Goal: Answer question/provide support: Share knowledge or assist other users

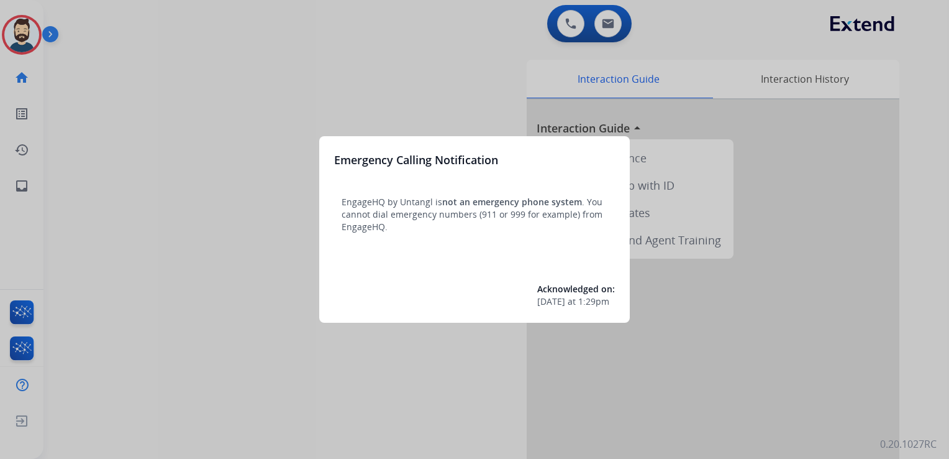
click at [142, 139] on div at bounding box center [474, 229] width 949 height 459
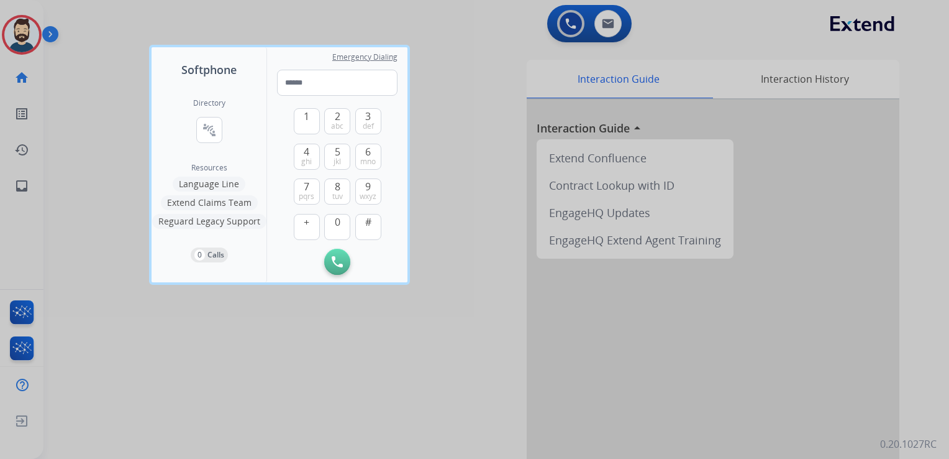
click at [97, 123] on div at bounding box center [474, 229] width 949 height 459
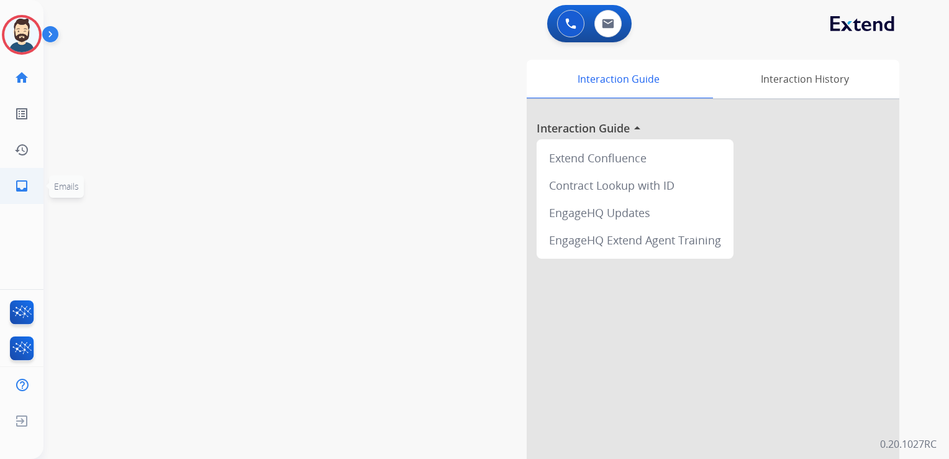
click at [28, 183] on mat-icon "inbox" at bounding box center [21, 185] width 15 height 15
select select "**********"
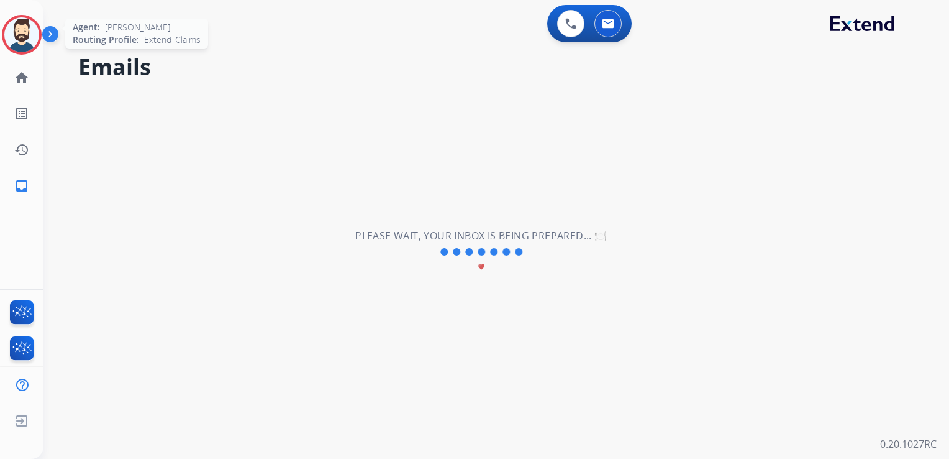
click at [25, 37] on img at bounding box center [21, 34] width 35 height 35
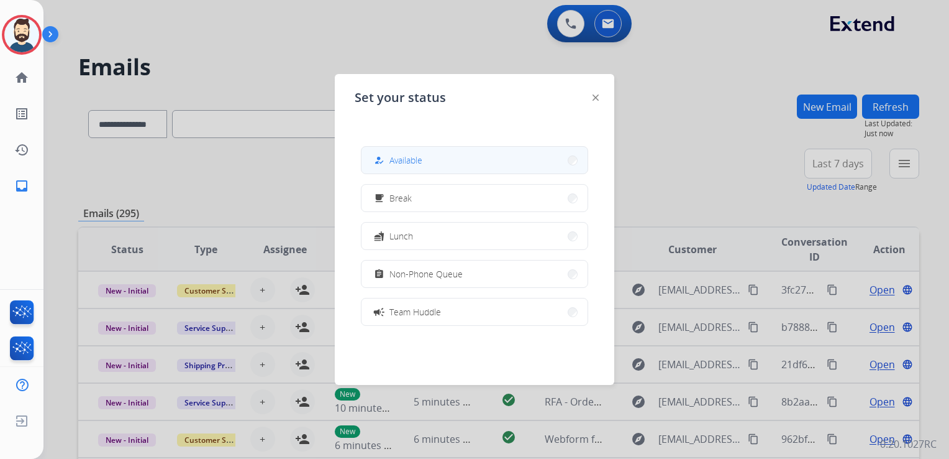
click at [390, 156] on div "how_to_reg Available" at bounding box center [397, 160] width 51 height 15
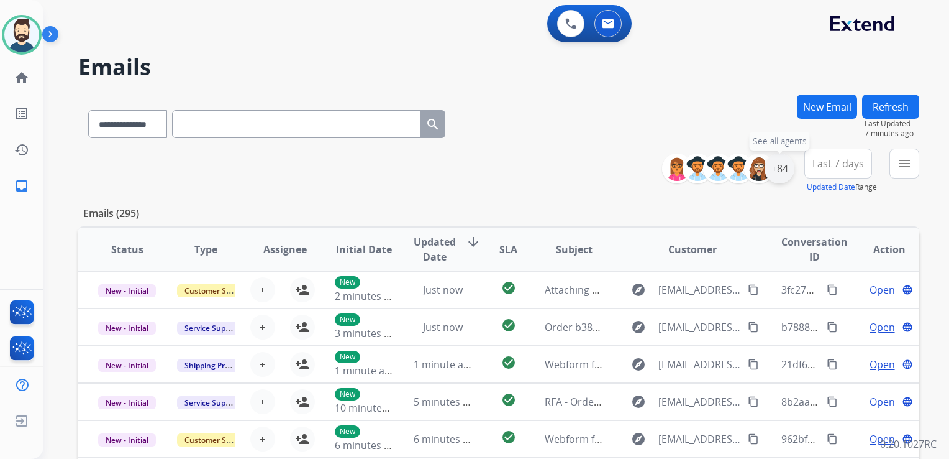
click at [779, 171] on div "+84" at bounding box center [780, 168] width 30 height 30
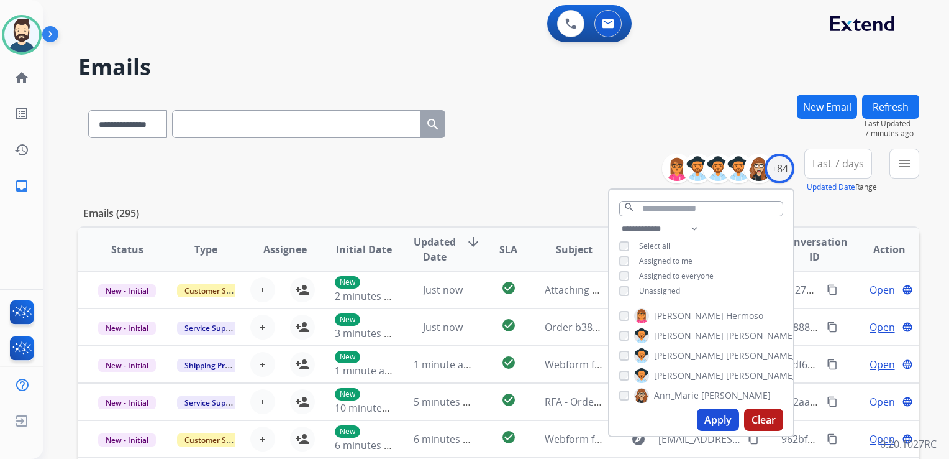
click at [723, 418] on button "Apply" at bounding box center [718, 419] width 42 height 22
click at [829, 161] on span "Last 7 days" at bounding box center [839, 163] width 52 height 5
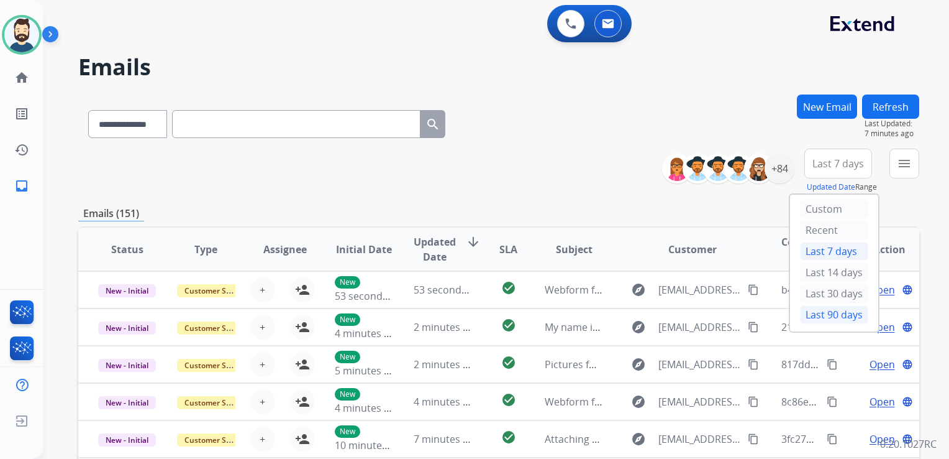
click at [828, 314] on div "Last 90 days" at bounding box center [834, 314] width 68 height 19
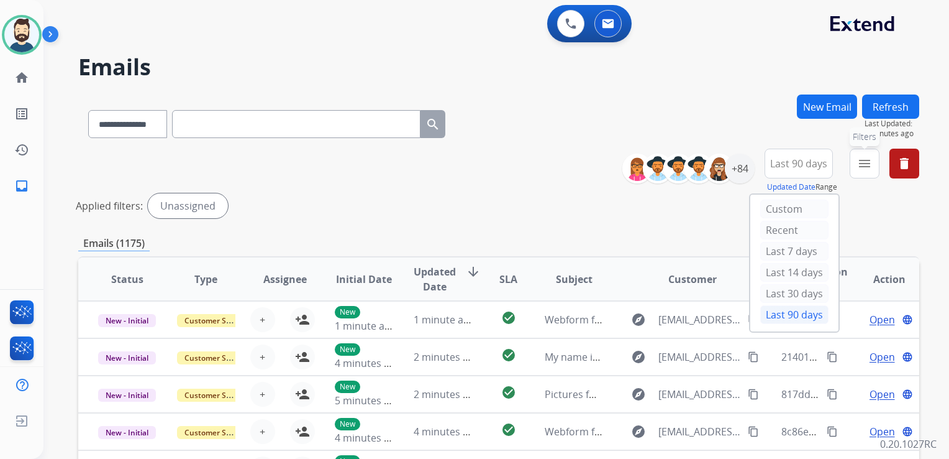
click at [869, 173] on button "menu Filters" at bounding box center [865, 163] width 30 height 30
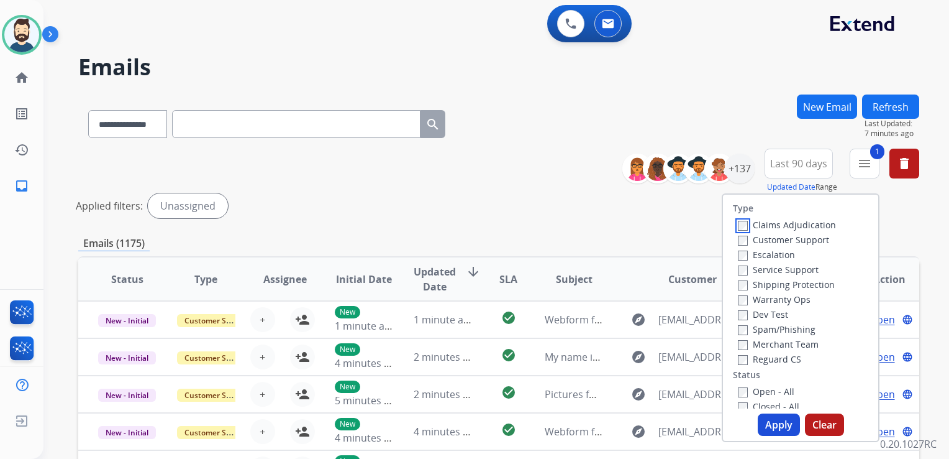
scroll to position [124, 0]
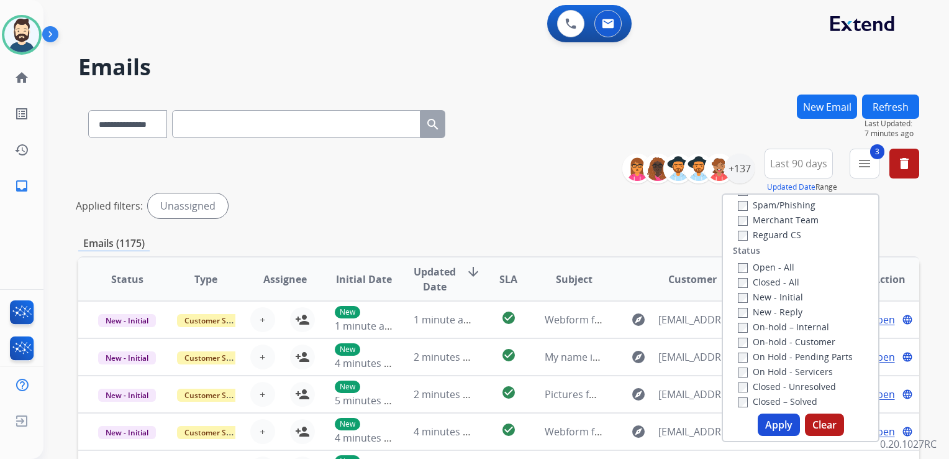
click at [774, 425] on button "Apply" at bounding box center [779, 424] width 42 height 22
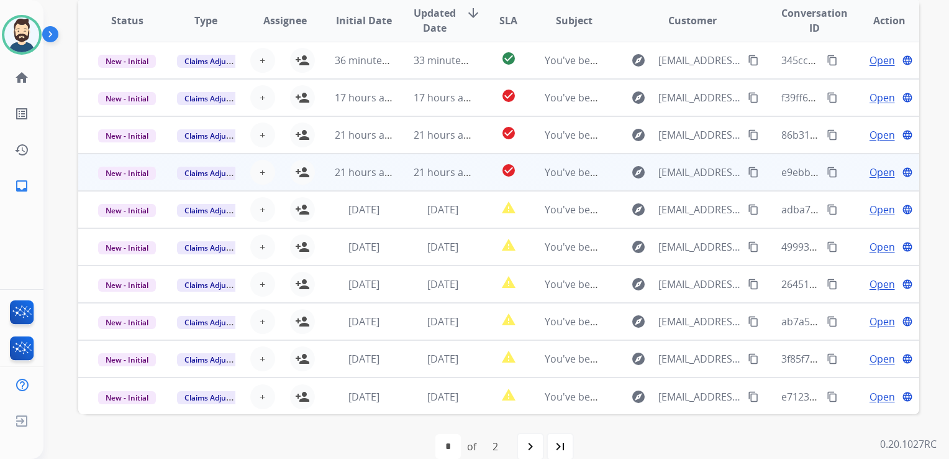
scroll to position [278, 0]
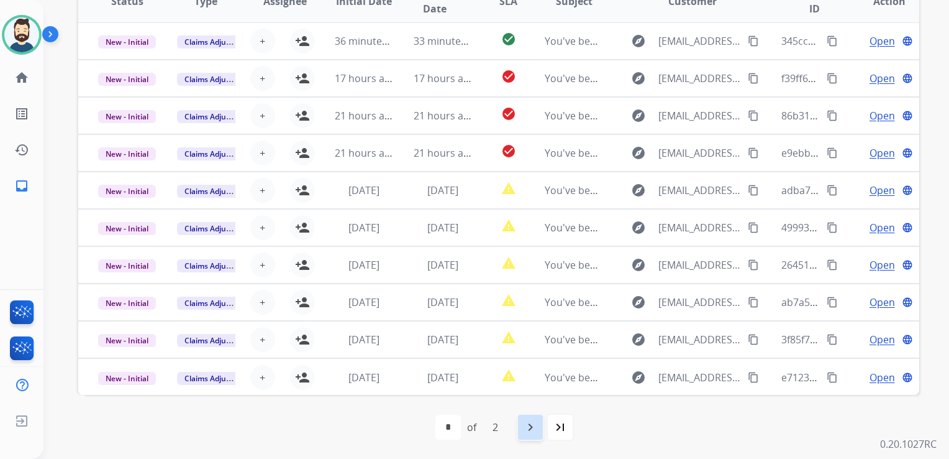
click at [532, 429] on mat-icon "navigate_next" at bounding box center [530, 426] width 15 height 15
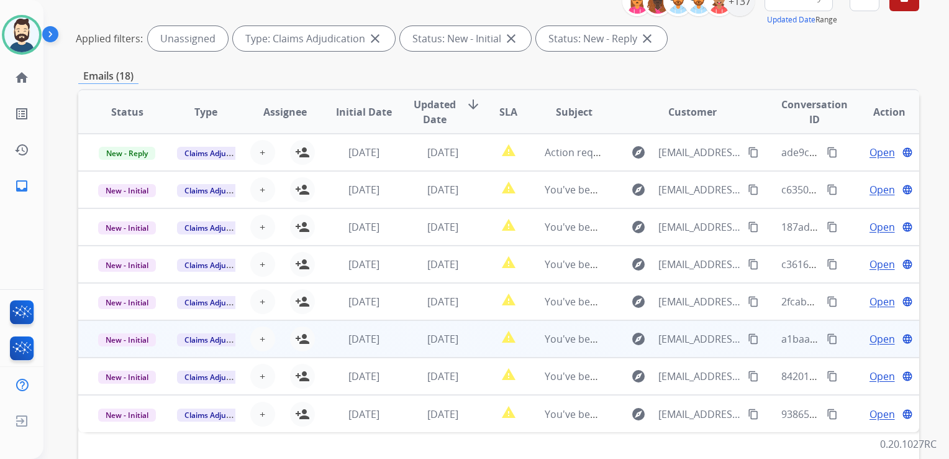
scroll to position [153, 0]
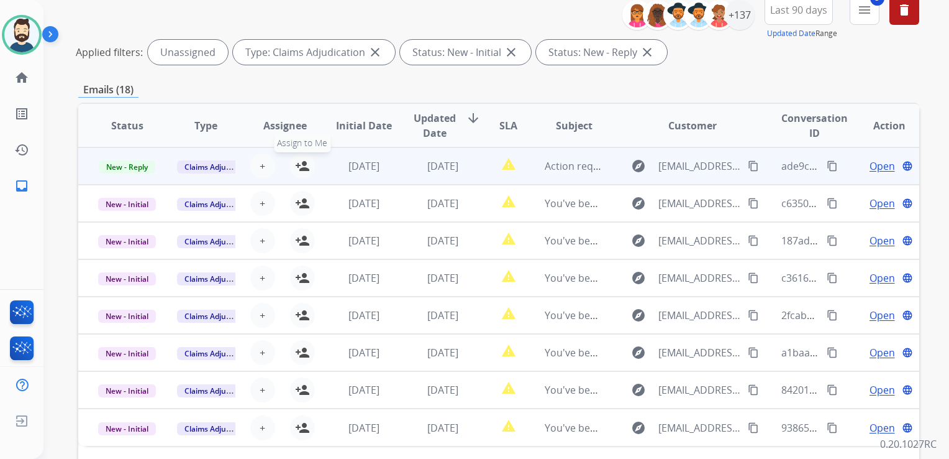
drag, startPoint x: 304, startPoint y: 168, endPoint x: 294, endPoint y: 171, distance: 9.8
click at [304, 168] on mat-icon "person_add" at bounding box center [302, 165] width 15 height 15
click at [125, 164] on span "New - Reply" at bounding box center [127, 166] width 57 height 13
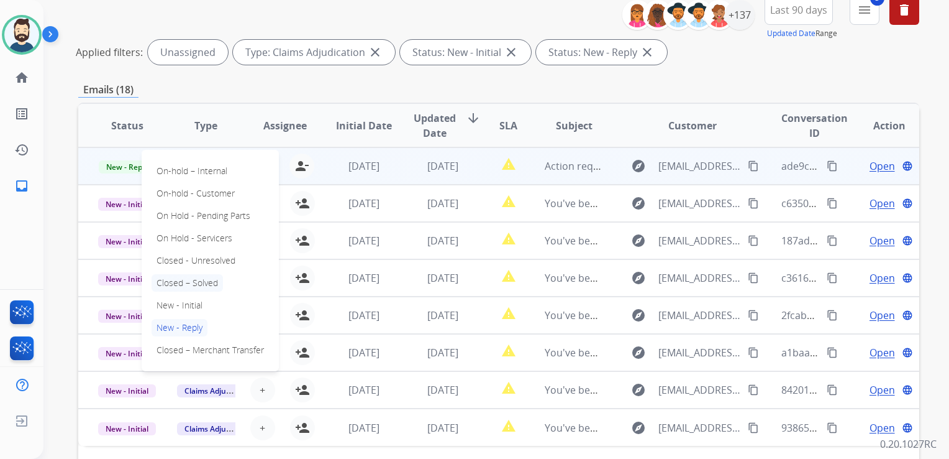
click at [186, 283] on p "Closed – Solved" at bounding box center [187, 282] width 71 height 17
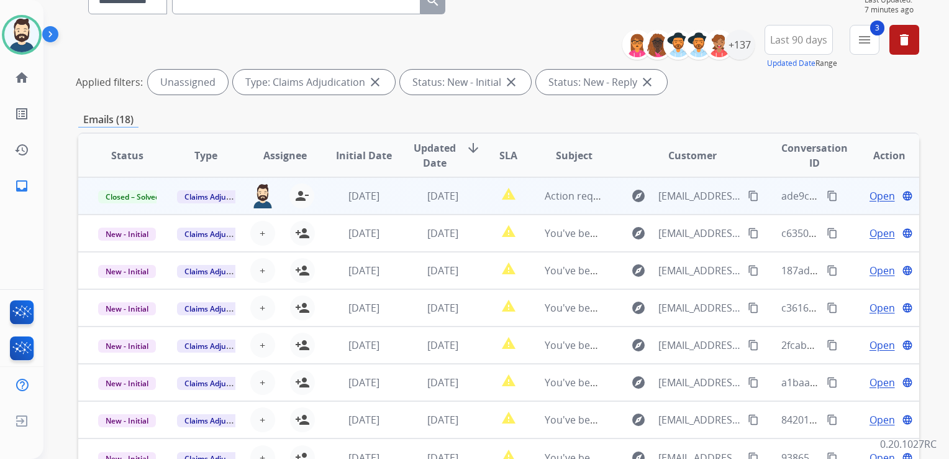
scroll to position [0, 0]
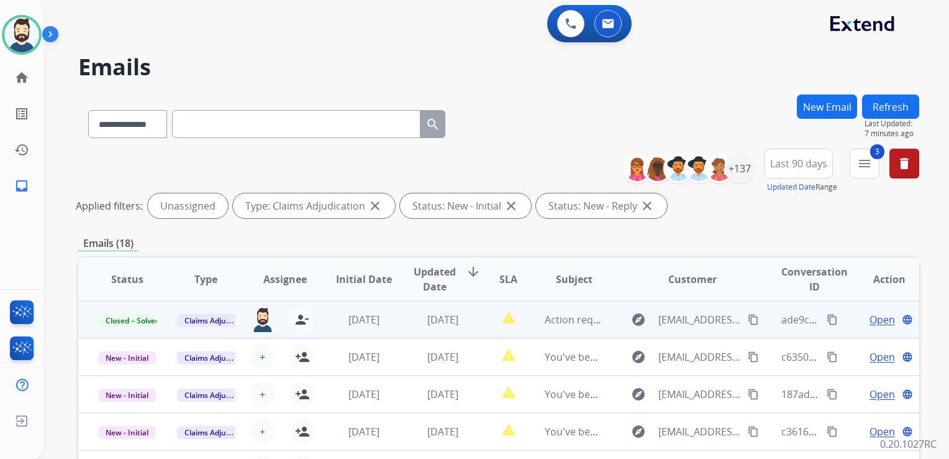
click at [901, 114] on button "Refresh" at bounding box center [890, 106] width 57 height 24
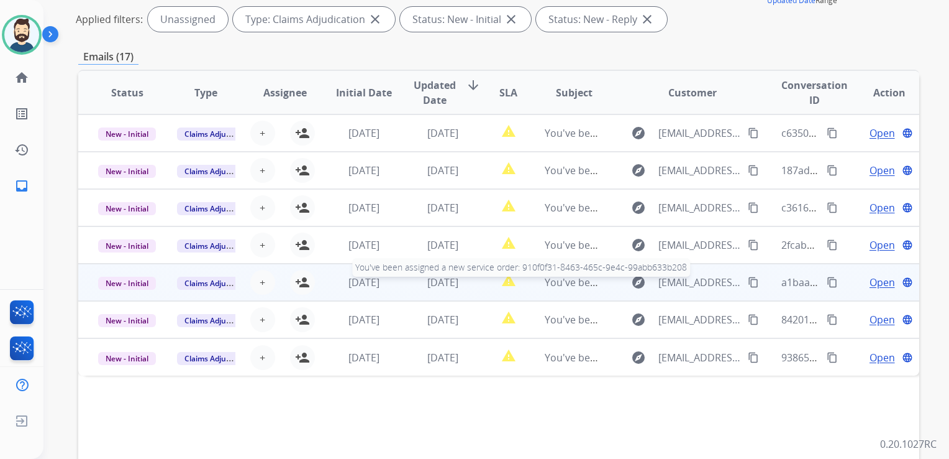
scroll to position [278, 0]
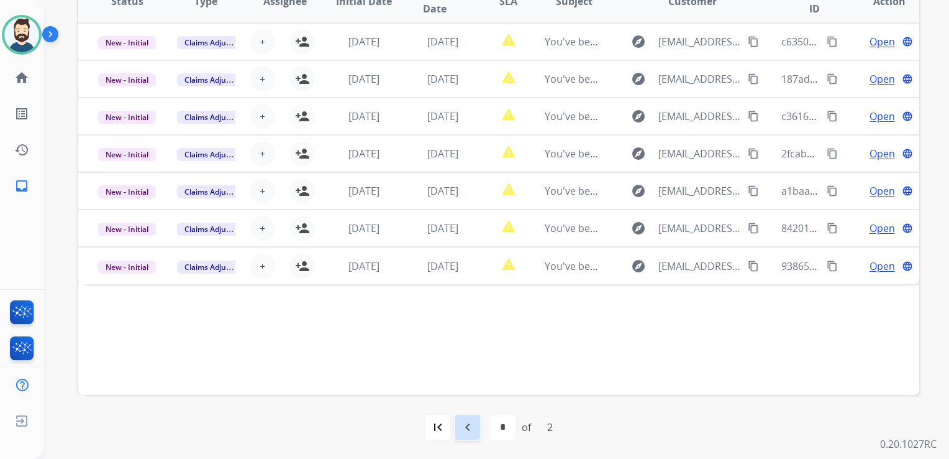
click at [460, 429] on mat-icon "navigate_before" at bounding box center [467, 426] width 15 height 15
select select "*"
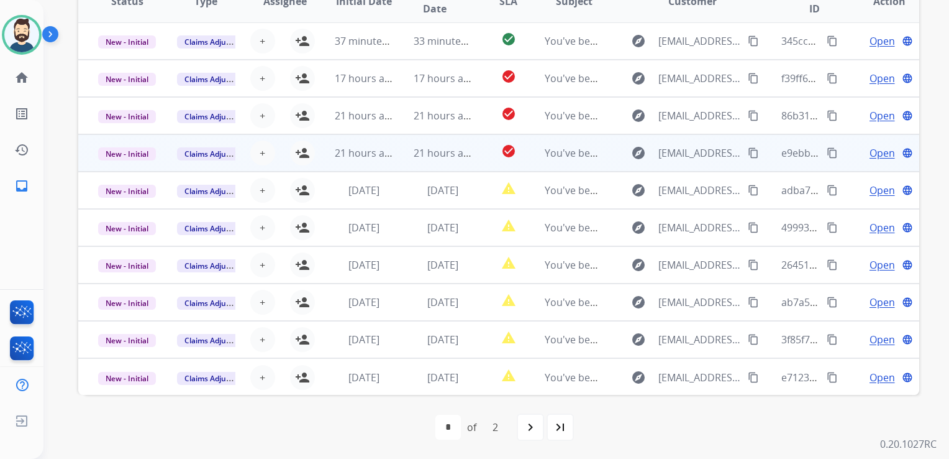
scroll to position [0, 0]
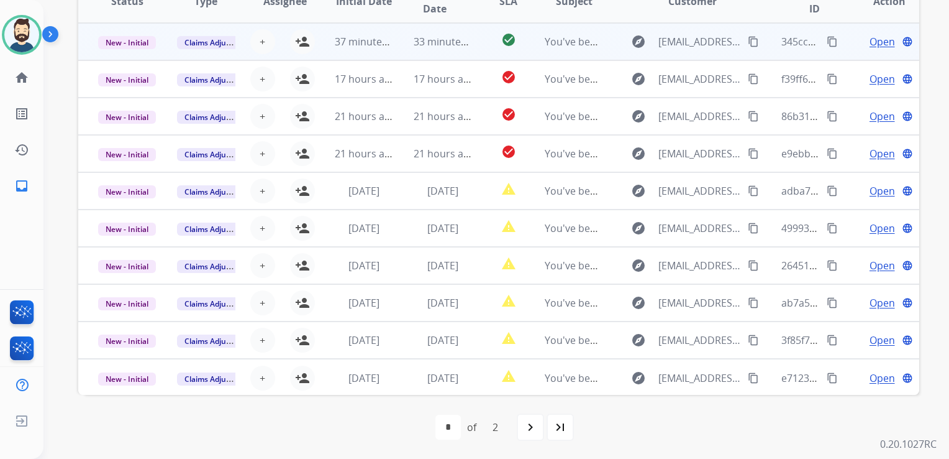
click at [570, 50] on td "You've been assigned a new service order: 3f8491ff-9a70-46ad-99ff-db3fe19a5cac" at bounding box center [564, 41] width 79 height 37
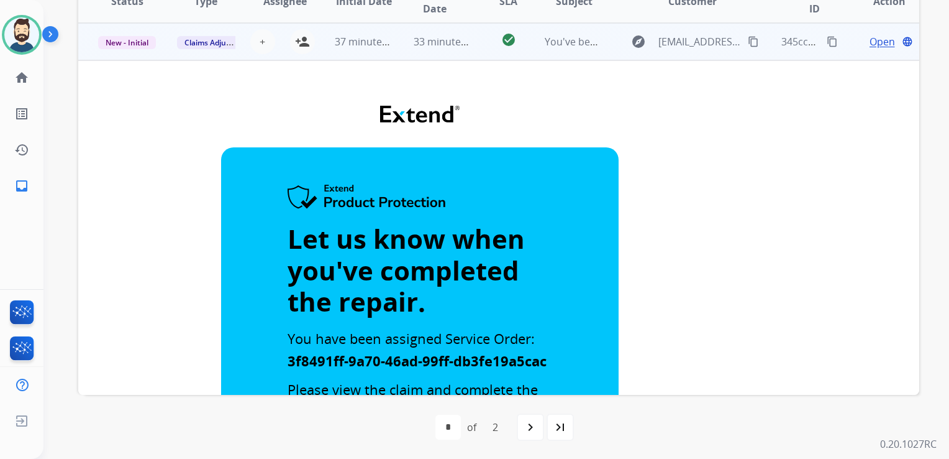
click at [560, 51] on td "You've been assigned a new service order: 3f8491ff-9a70-46ad-99ff-db3fe19a5cac" at bounding box center [564, 41] width 79 height 37
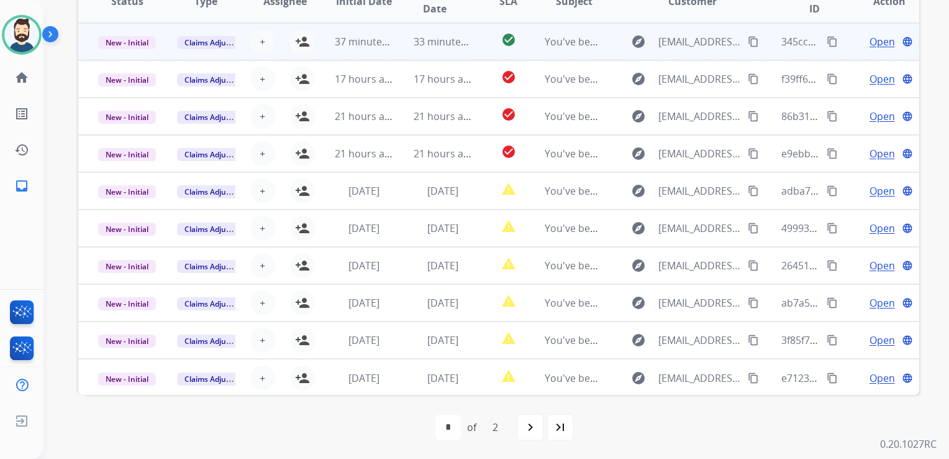
drag, startPoint x: 299, startPoint y: 43, endPoint x: 310, endPoint y: 51, distance: 13.4
click at [301, 43] on mat-icon "person_add" at bounding box center [302, 41] width 15 height 15
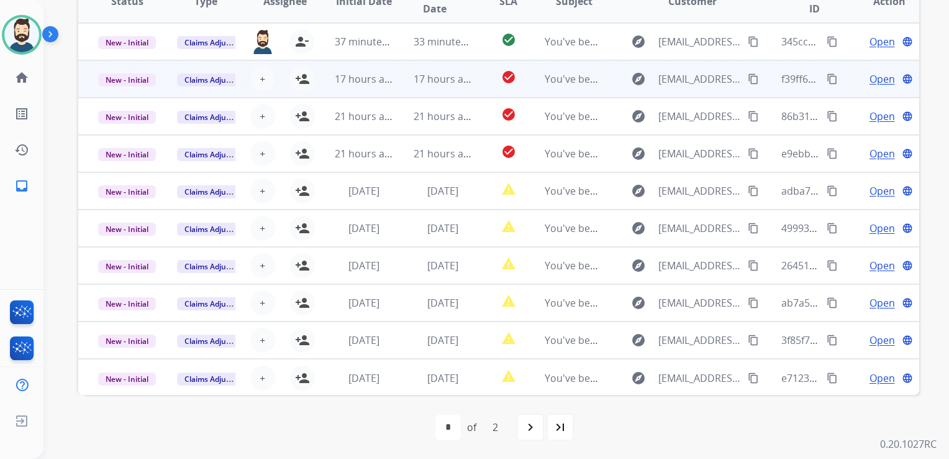
click at [413, 89] on td "17 hours ago" at bounding box center [433, 78] width 79 height 37
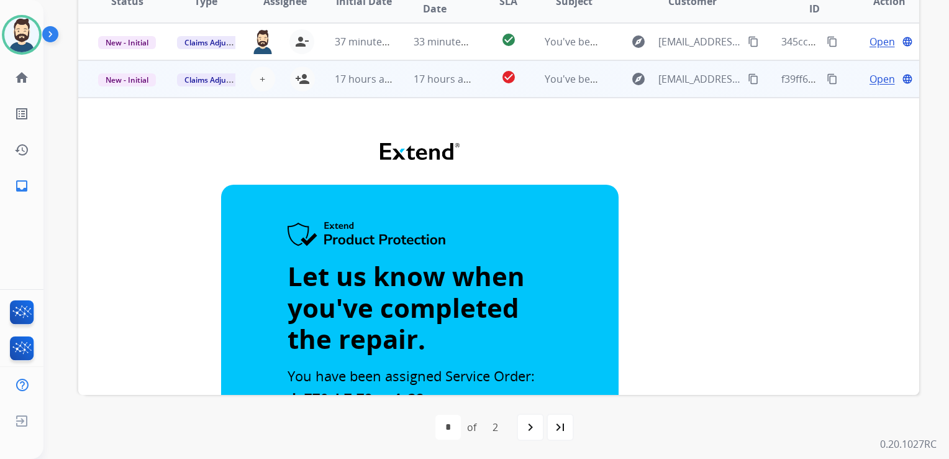
click at [447, 92] on td "17 hours ago" at bounding box center [433, 78] width 79 height 37
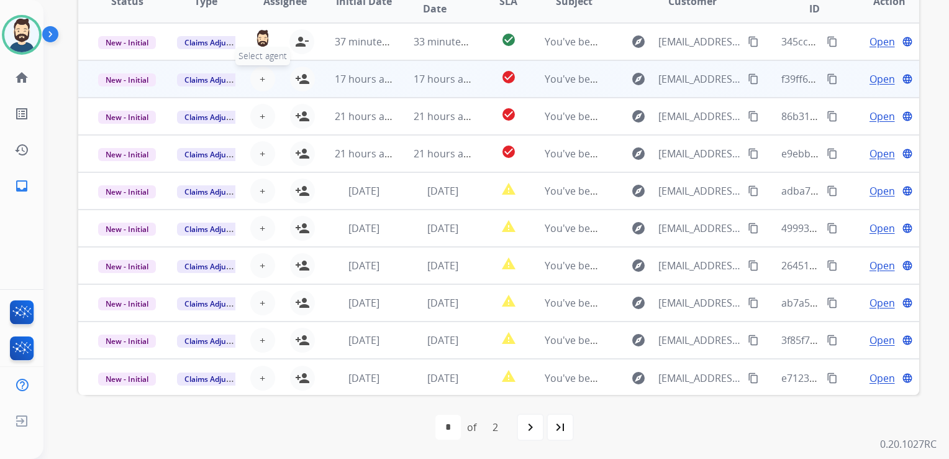
click at [264, 81] on button "+ Select agent" at bounding box center [262, 78] width 25 height 25
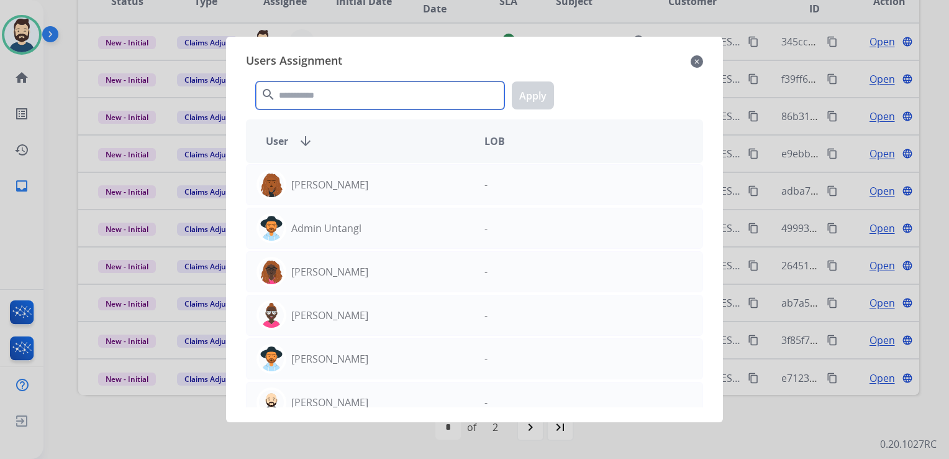
click at [297, 102] on input "text" at bounding box center [380, 95] width 249 height 28
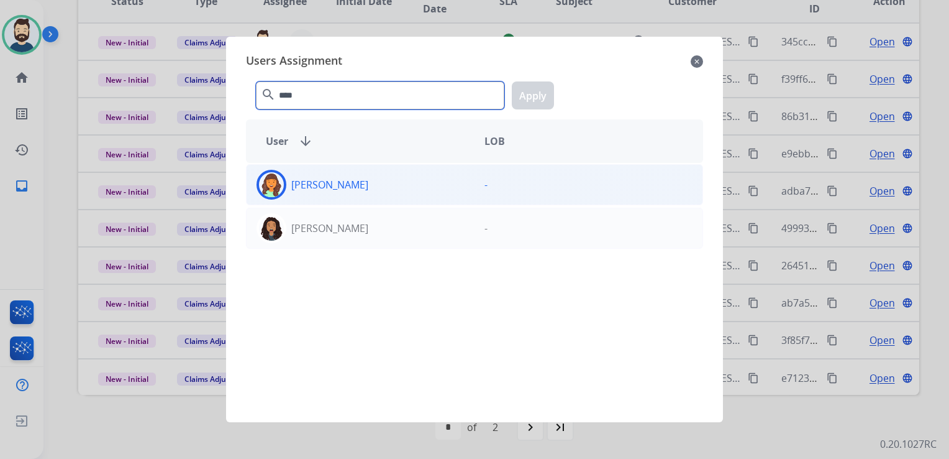
type input "****"
click at [276, 186] on img at bounding box center [271, 184] width 25 height 25
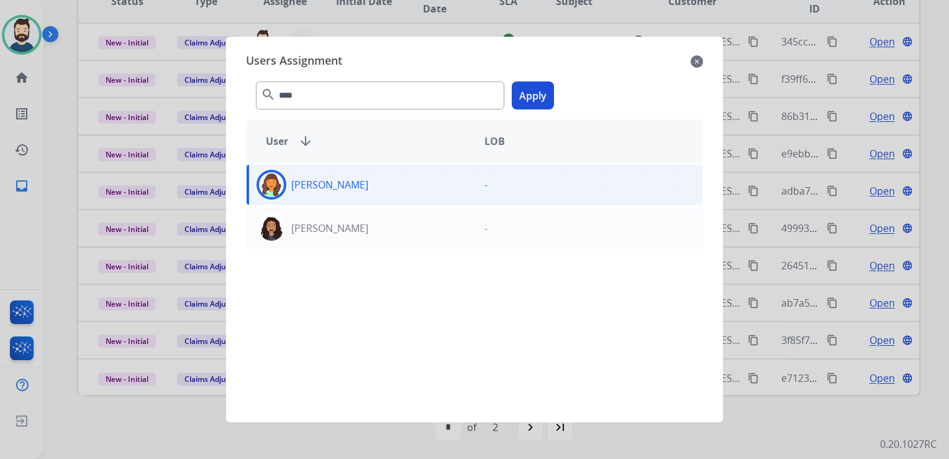
click at [537, 88] on button "Apply" at bounding box center [533, 95] width 42 height 28
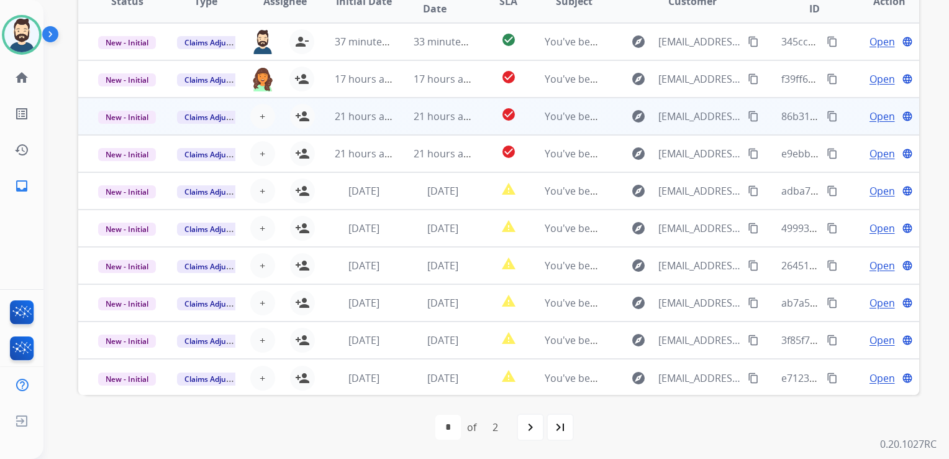
click at [396, 124] on td "21 hours ago" at bounding box center [433, 116] width 79 height 37
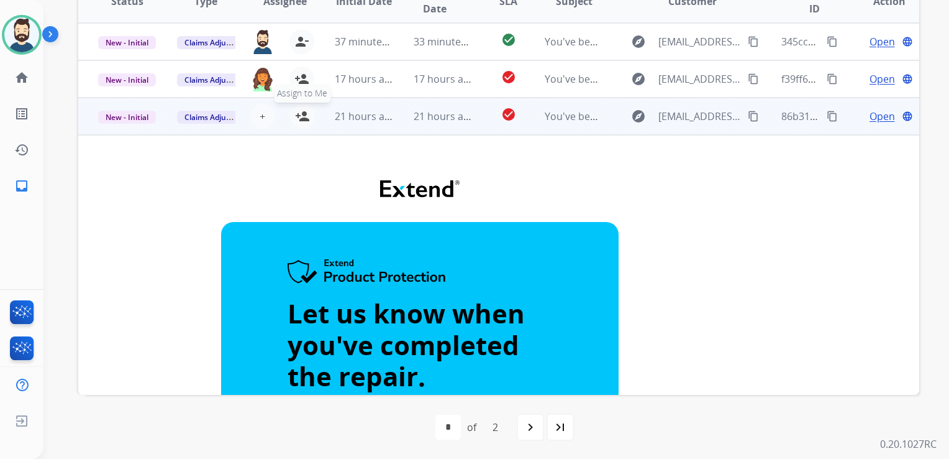
click at [308, 112] on button "person_add Assign to Me" at bounding box center [302, 116] width 25 height 25
click at [420, 130] on td "21 hours ago" at bounding box center [433, 116] width 79 height 37
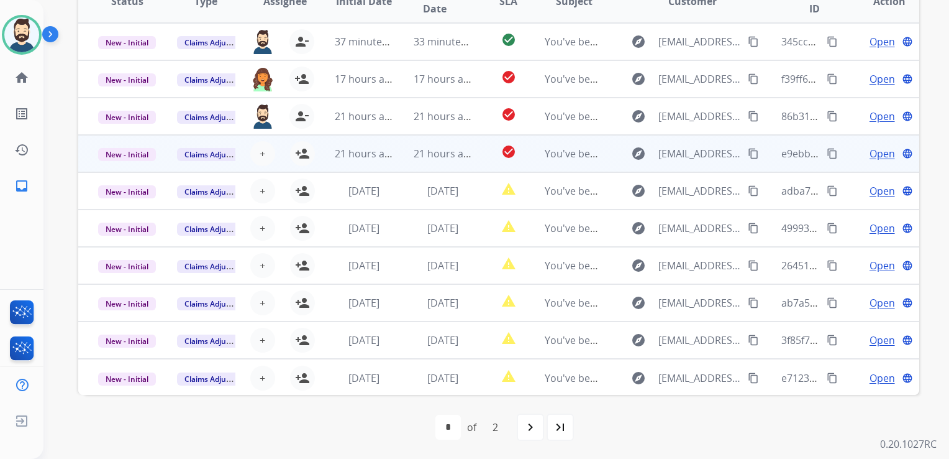
click at [413, 161] on td "21 hours ago" at bounding box center [433, 153] width 79 height 37
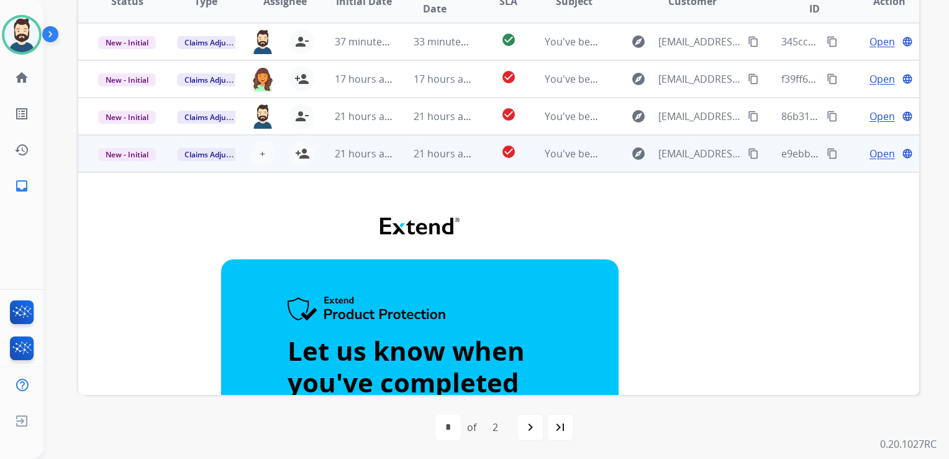
click at [414, 162] on td "21 hours ago" at bounding box center [433, 153] width 79 height 37
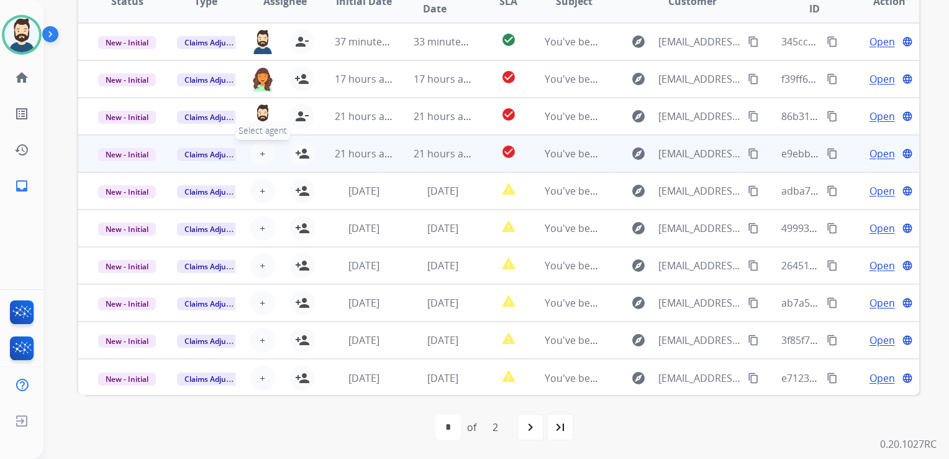
click at [258, 155] on button "+ Select agent" at bounding box center [262, 153] width 25 height 25
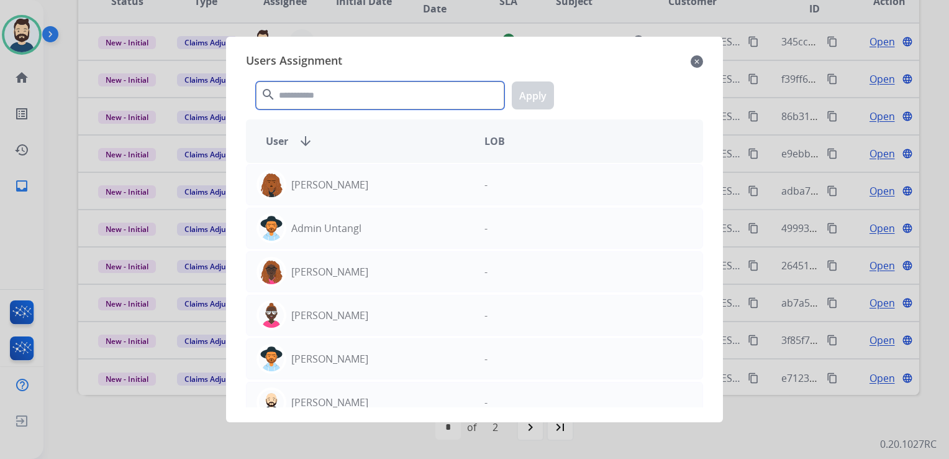
click at [356, 97] on input "text" at bounding box center [380, 95] width 249 height 28
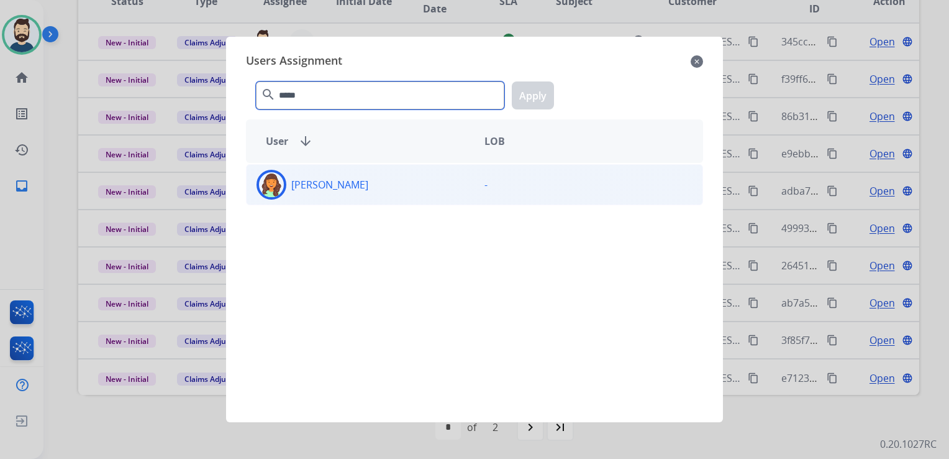
type input "*****"
click at [272, 193] on img at bounding box center [271, 184] width 25 height 25
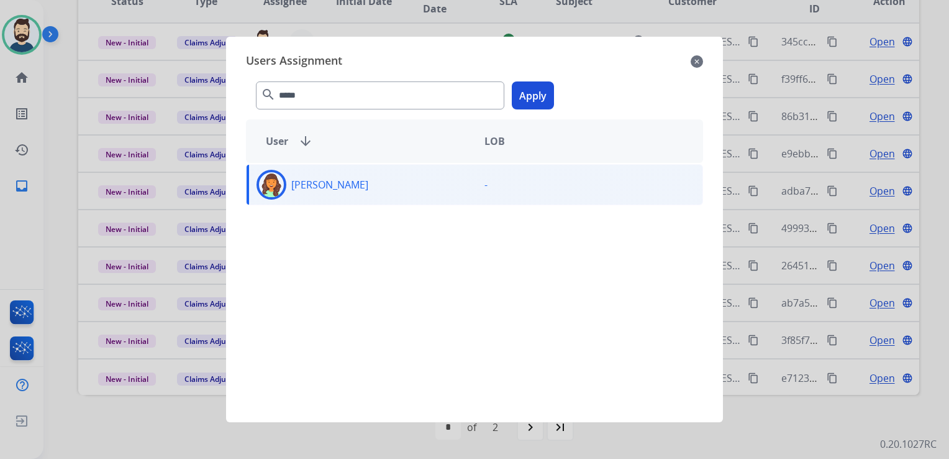
click at [535, 101] on button "Apply" at bounding box center [533, 95] width 42 height 28
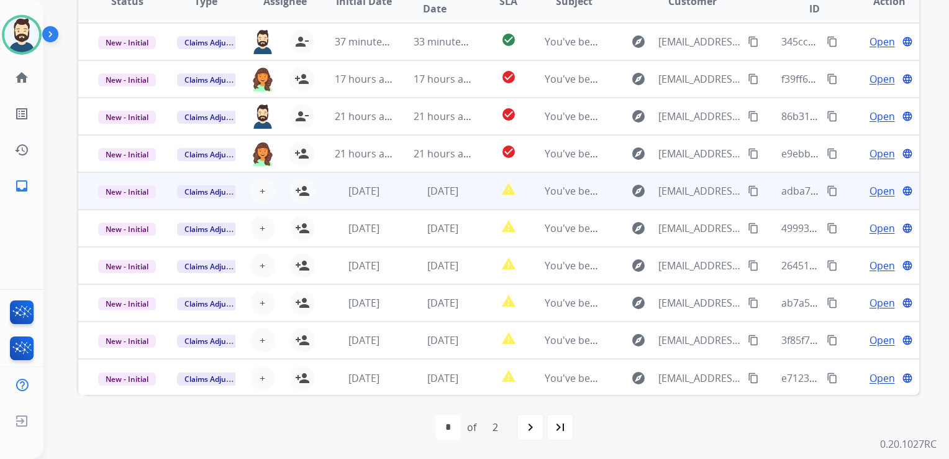
click at [380, 203] on td "[DATE]" at bounding box center [354, 190] width 79 height 37
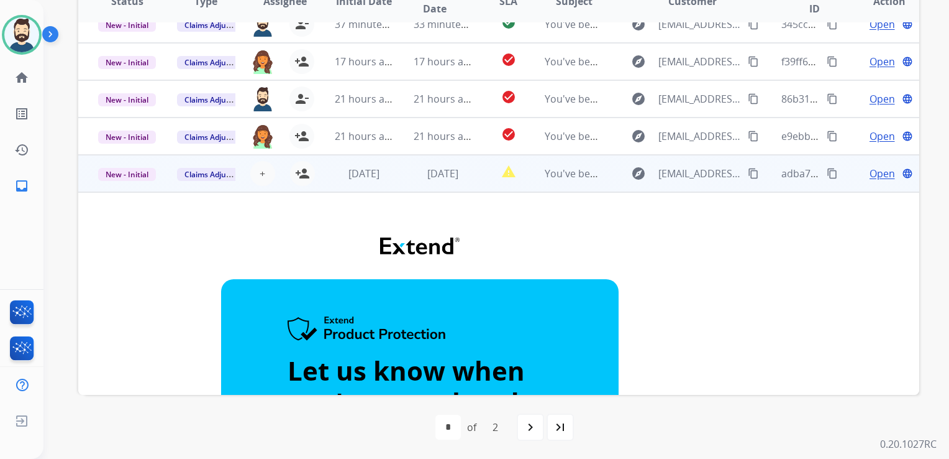
drag, startPoint x: 393, startPoint y: 185, endPoint x: 345, endPoint y: 183, distance: 47.3
click at [394, 185] on td "[DATE]" at bounding box center [433, 173] width 79 height 37
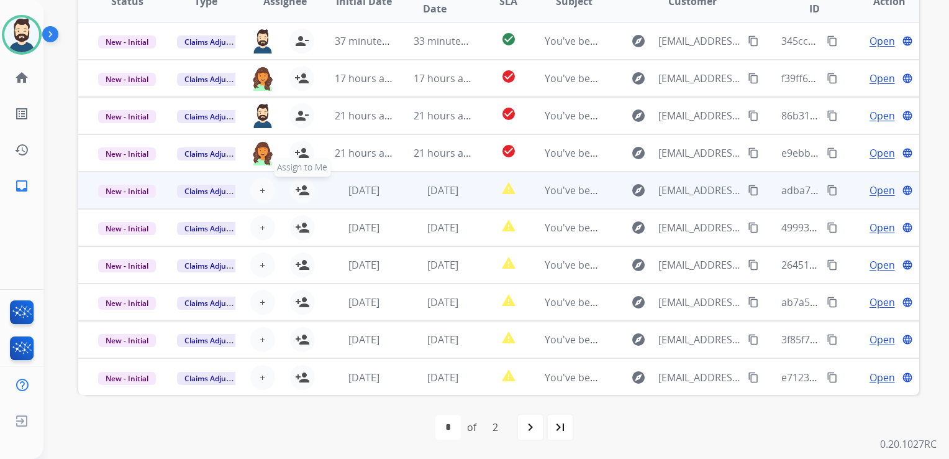
click at [298, 191] on mat-icon "person_add" at bounding box center [302, 190] width 15 height 15
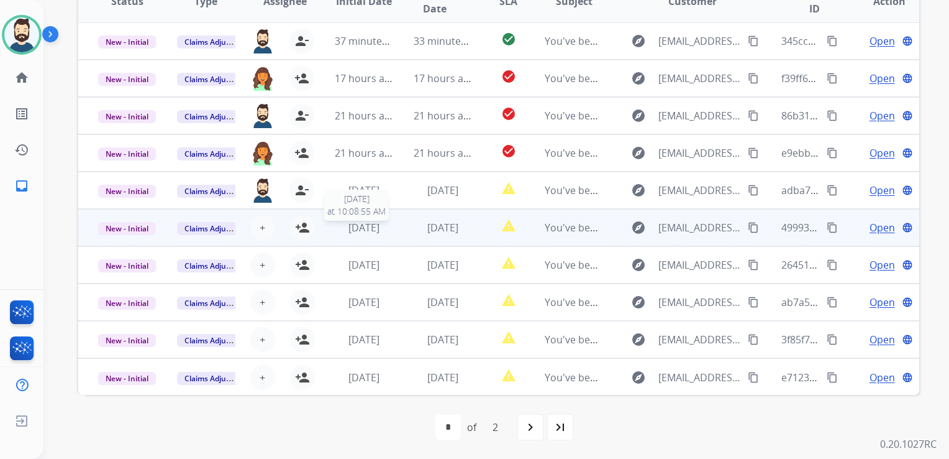
click at [383, 230] on div "[DATE]" at bounding box center [364, 227] width 58 height 15
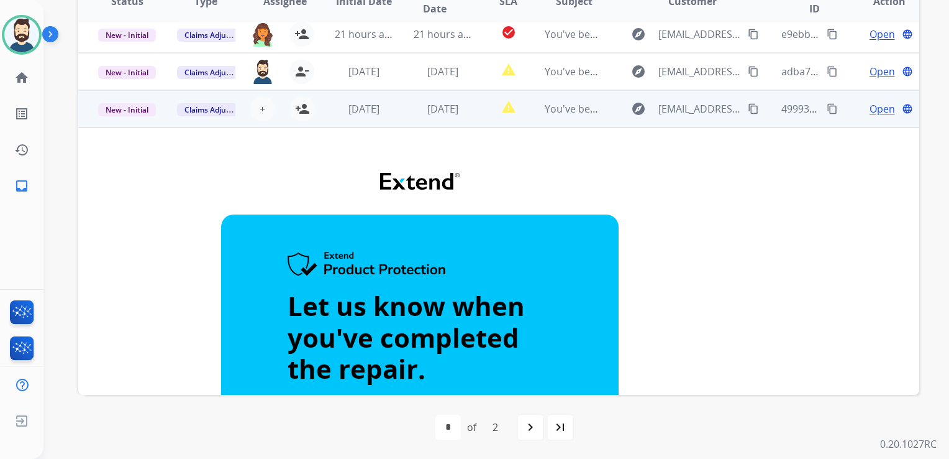
scroll to position [0, 0]
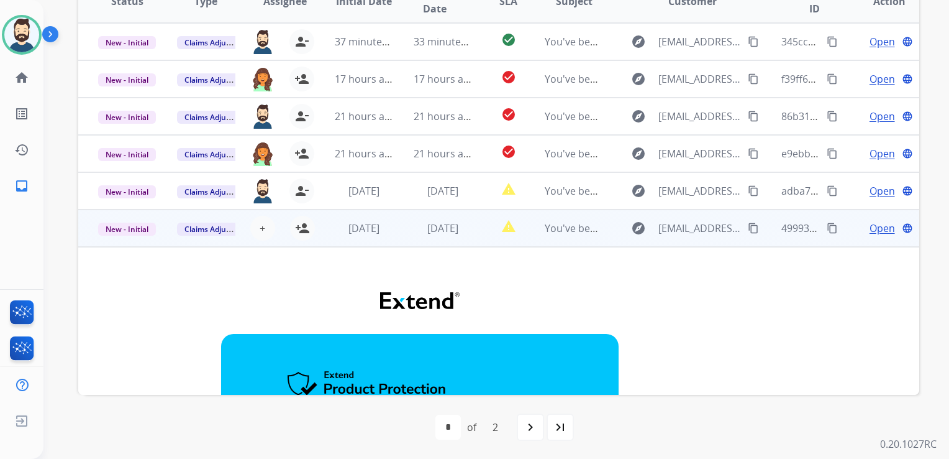
click at [398, 232] on td "[DATE]" at bounding box center [433, 227] width 79 height 37
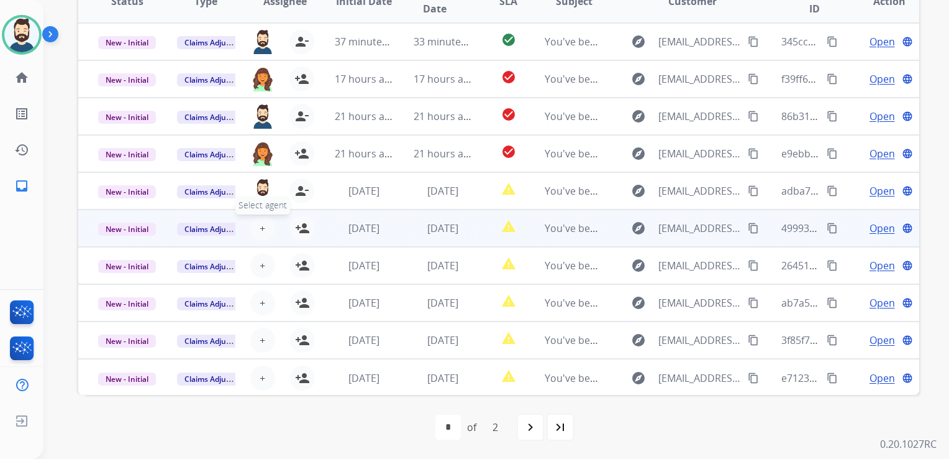
click at [260, 226] on span "+" at bounding box center [263, 228] width 6 height 15
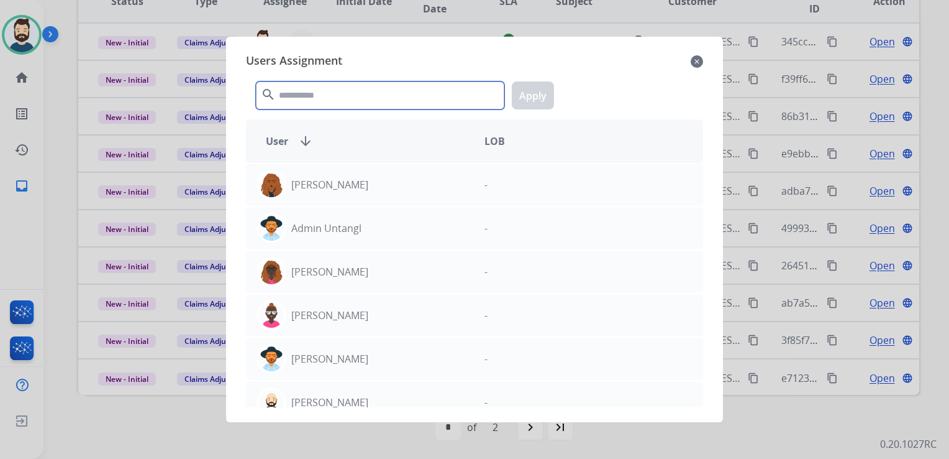
click at [355, 99] on input "text" at bounding box center [380, 95] width 249 height 28
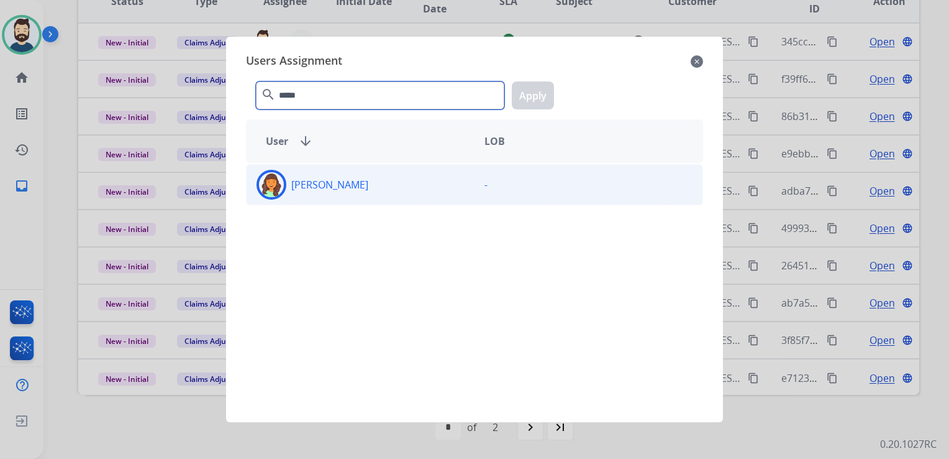
type input "*****"
click at [271, 185] on img at bounding box center [271, 184] width 25 height 25
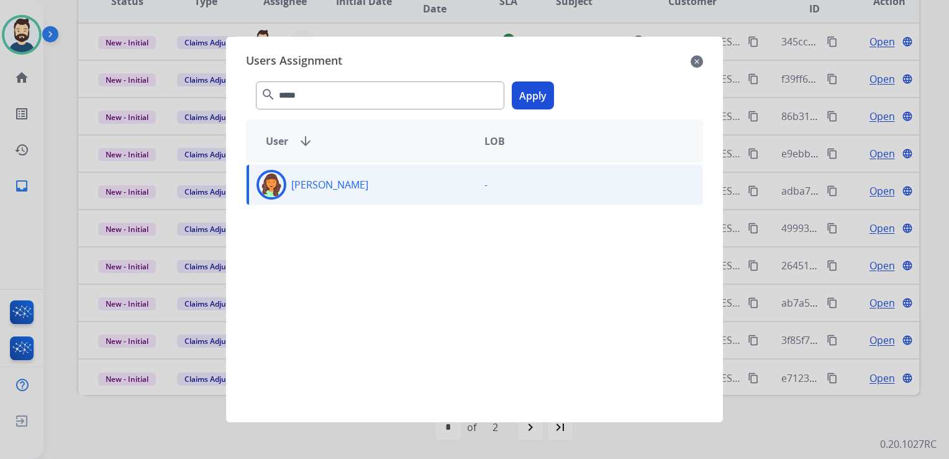
click at [532, 94] on button "Apply" at bounding box center [533, 95] width 42 height 28
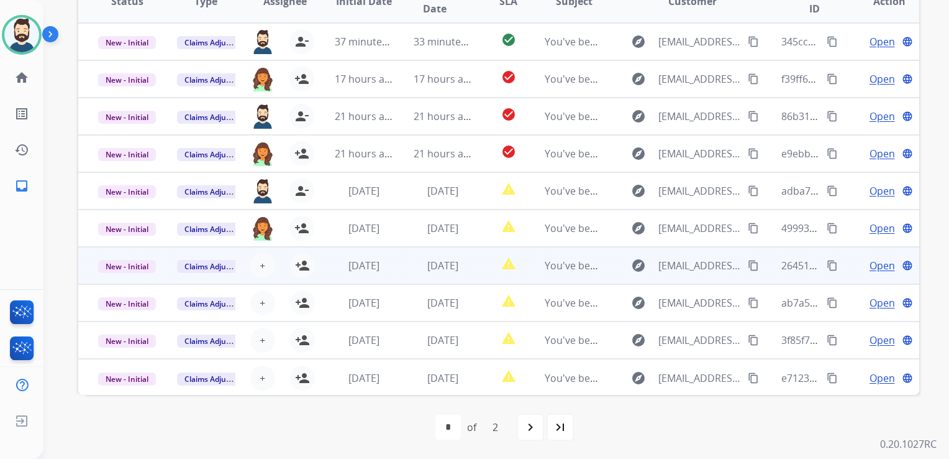
click at [394, 268] on td "[DATE]" at bounding box center [433, 265] width 79 height 37
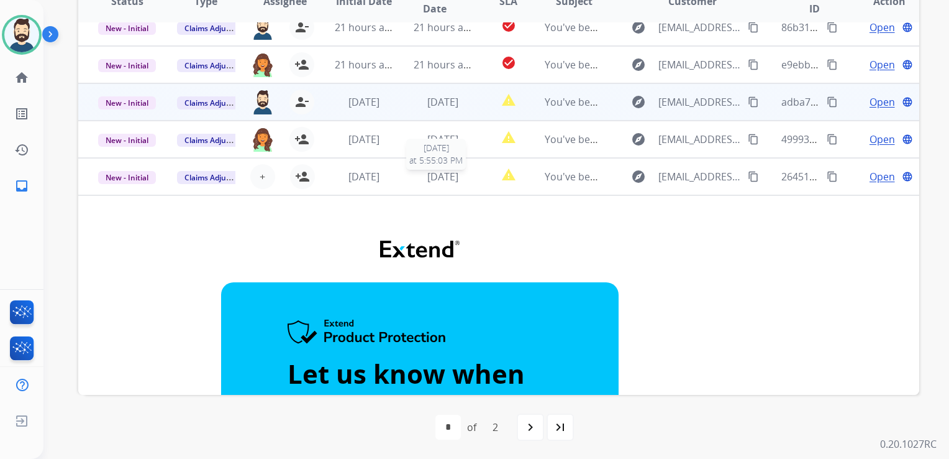
click at [414, 178] on div "[DATE]" at bounding box center [443, 176] width 58 height 15
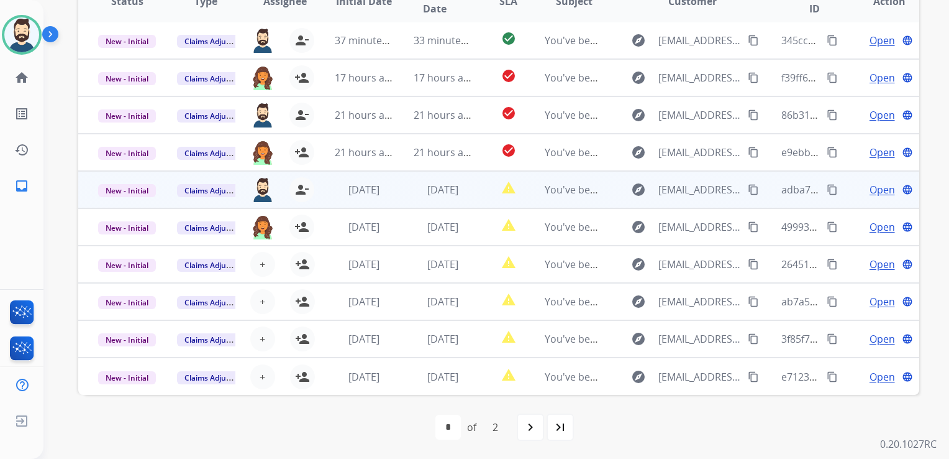
scroll to position [1, 0]
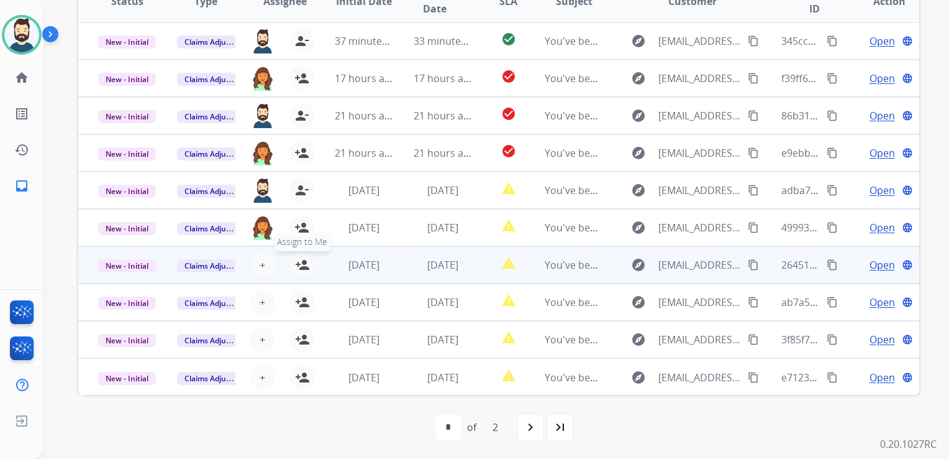
click at [303, 267] on mat-icon "person_add" at bounding box center [302, 264] width 15 height 15
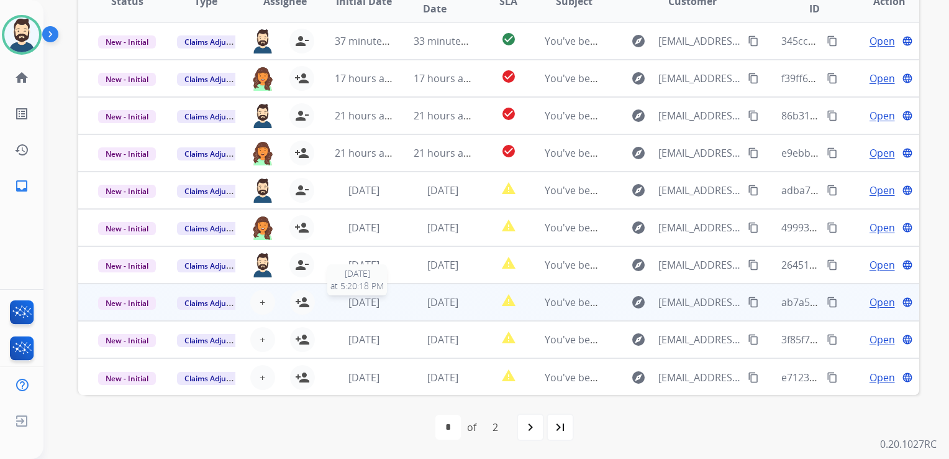
click at [376, 307] on span "[DATE]" at bounding box center [364, 302] width 31 height 14
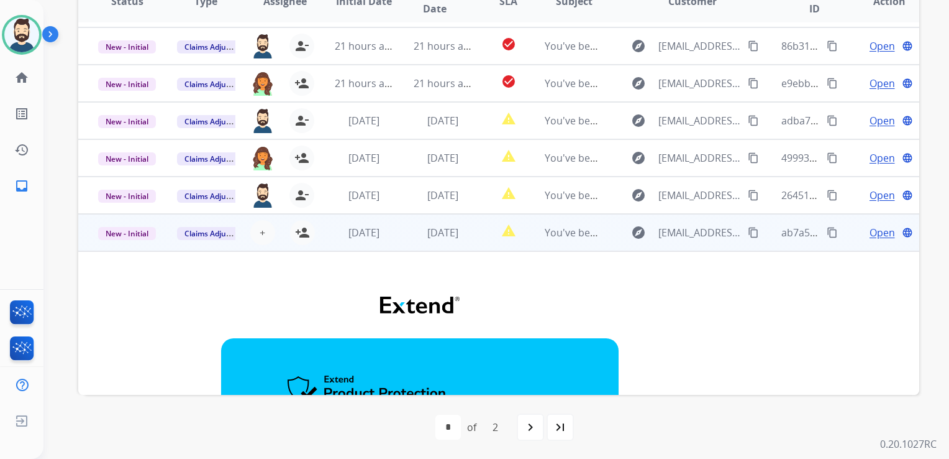
click at [395, 242] on td "[DATE]" at bounding box center [433, 232] width 79 height 37
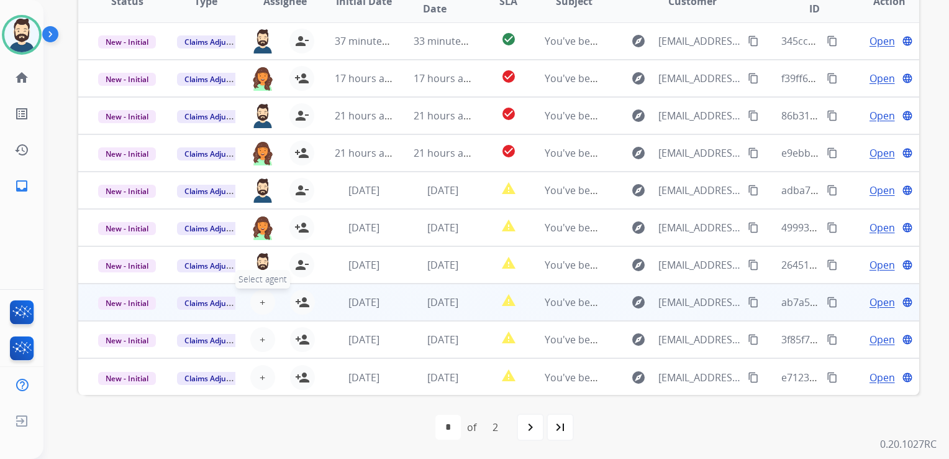
click at [266, 298] on button "+ Select agent" at bounding box center [262, 302] width 25 height 25
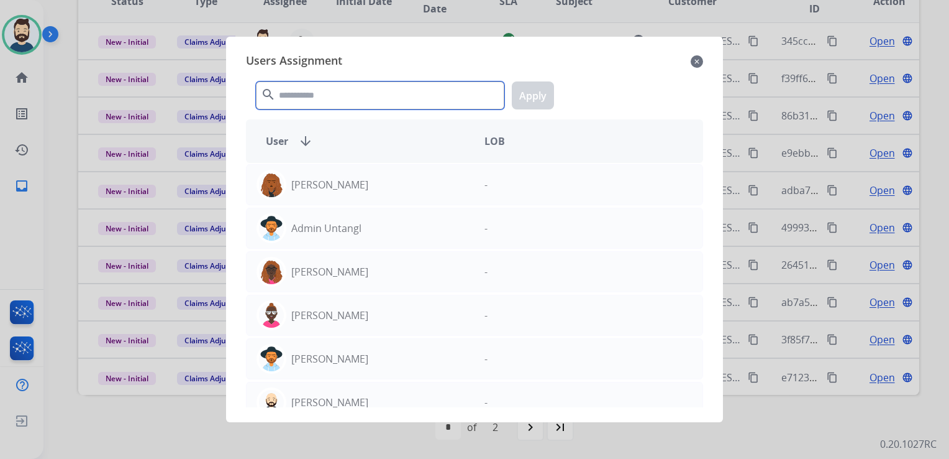
click at [347, 93] on input "text" at bounding box center [380, 95] width 249 height 28
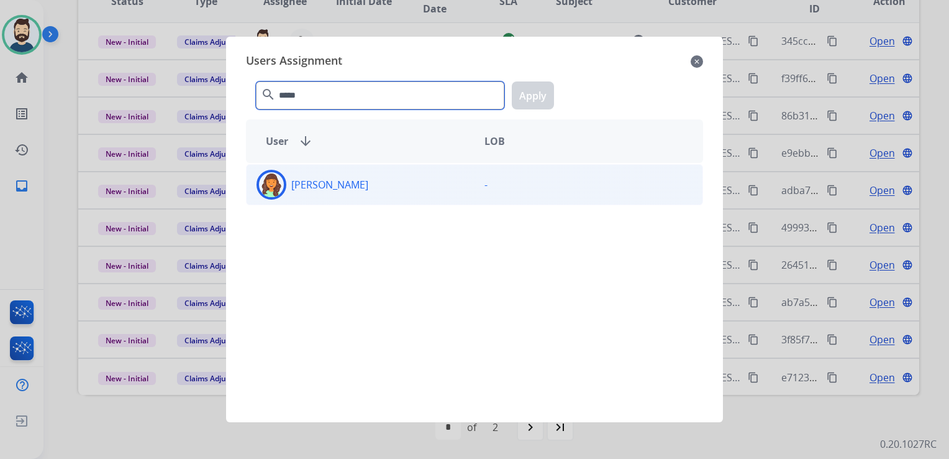
type input "*****"
drag, startPoint x: 276, startPoint y: 188, endPoint x: 416, endPoint y: 173, distance: 141.3
click at [276, 188] on img at bounding box center [271, 184] width 25 height 25
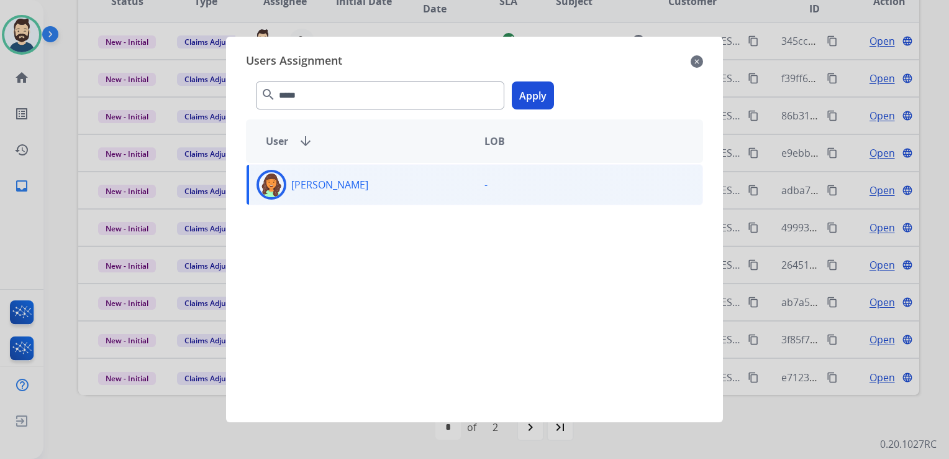
click at [532, 100] on button "Apply" at bounding box center [533, 95] width 42 height 28
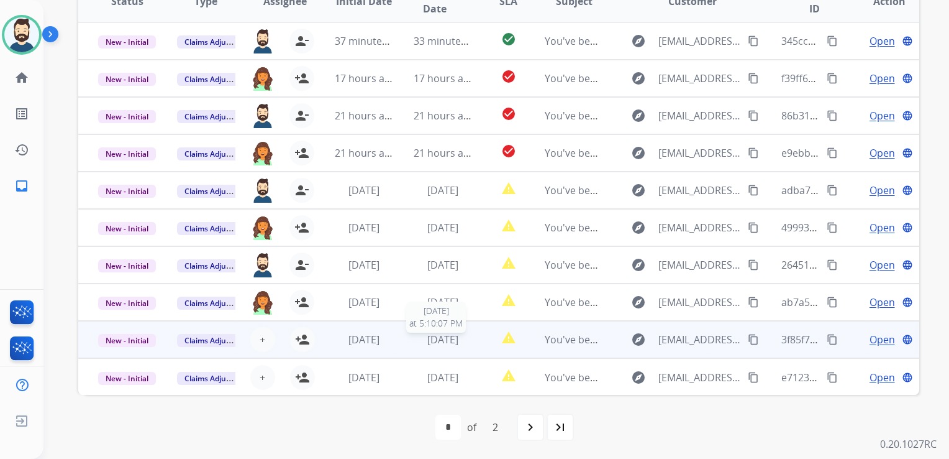
click at [427, 339] on span "[DATE]" at bounding box center [442, 339] width 31 height 14
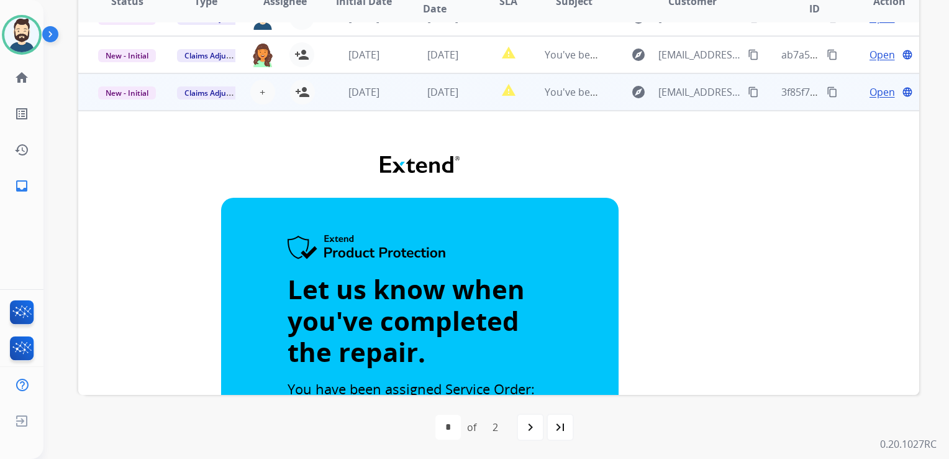
click at [418, 108] on td "[DATE]" at bounding box center [433, 91] width 79 height 37
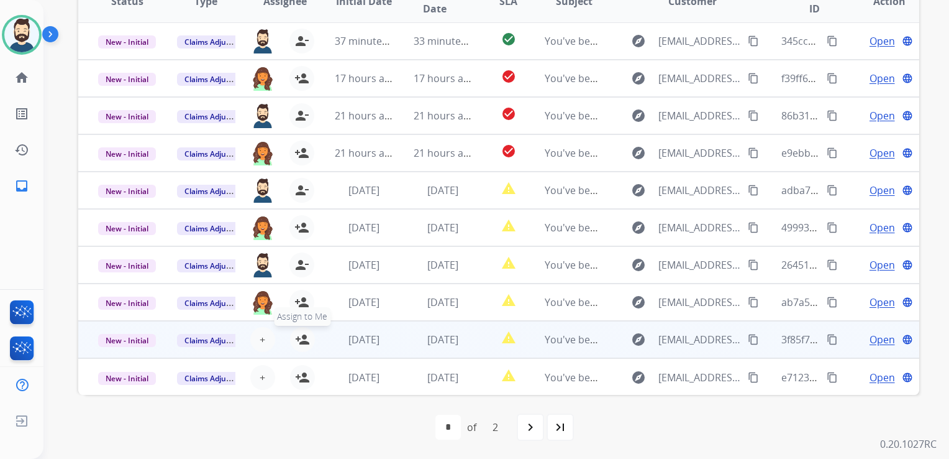
drag, startPoint x: 301, startPoint y: 336, endPoint x: 308, endPoint y: 339, distance: 7.5
click at [303, 337] on mat-icon "person_add" at bounding box center [302, 339] width 15 height 15
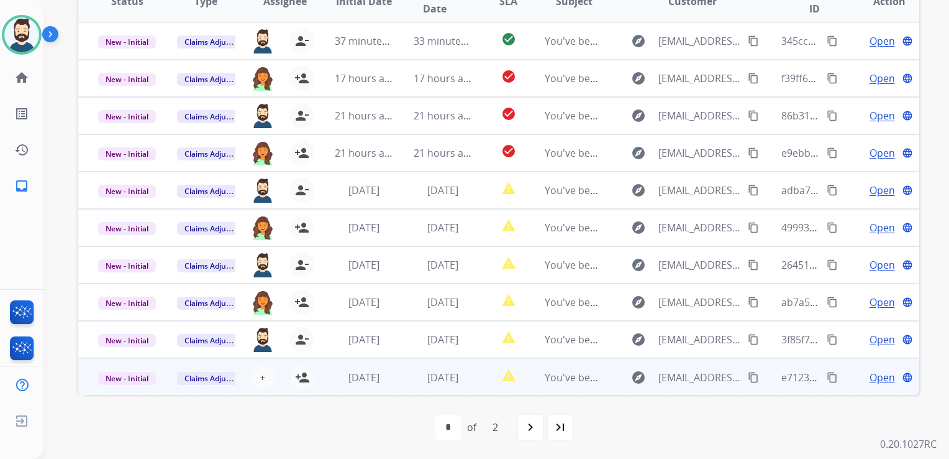
click at [381, 385] on td "[DATE]" at bounding box center [354, 376] width 79 height 37
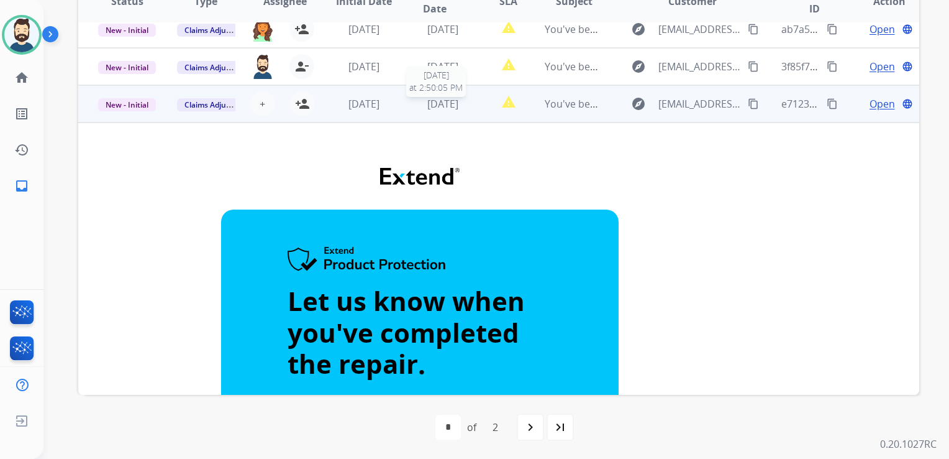
click at [414, 105] on div "[DATE]" at bounding box center [443, 103] width 58 height 15
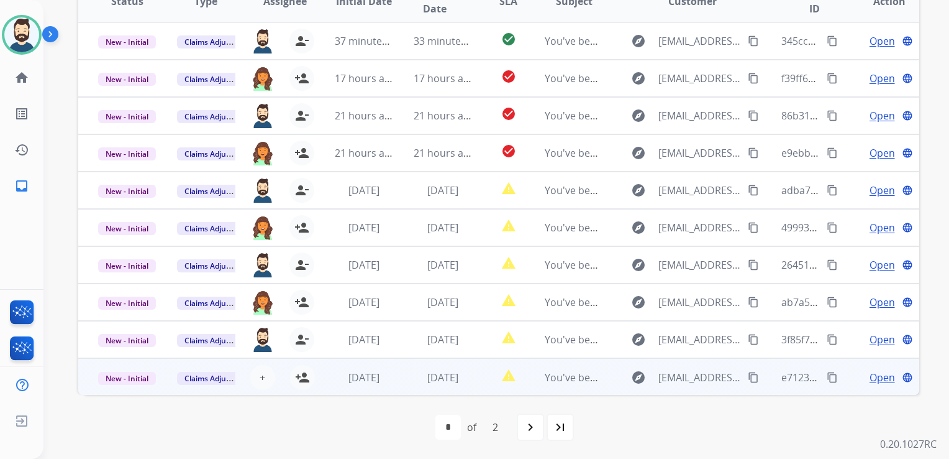
click at [276, 375] on div "+ Select agent person_add Assign to Me" at bounding box center [275, 377] width 80 height 25
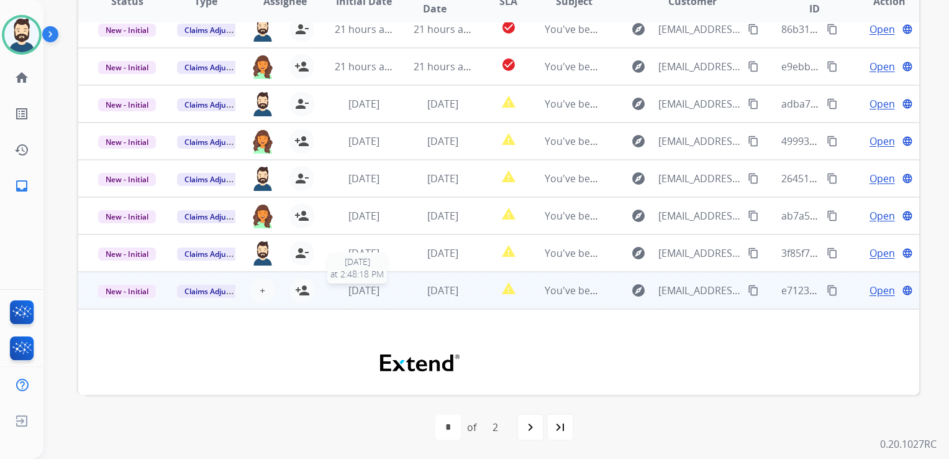
click at [360, 292] on span "[DATE]" at bounding box center [364, 290] width 31 height 14
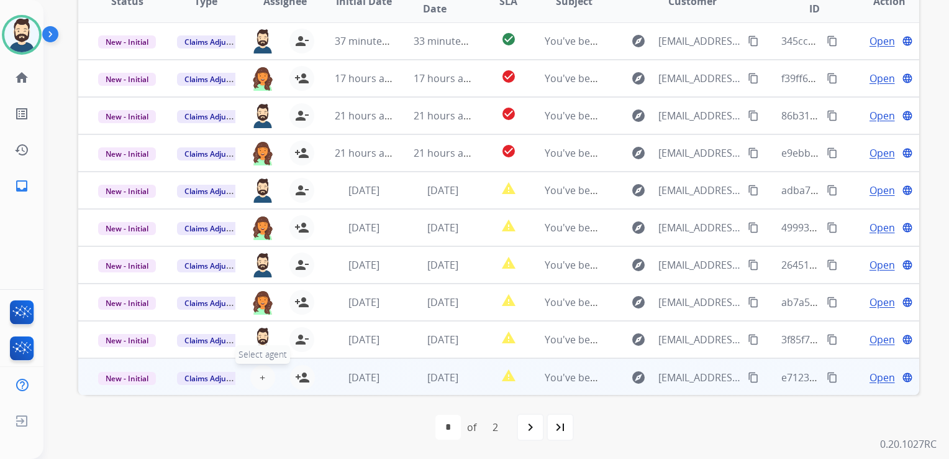
click at [257, 372] on button "+ Select agent" at bounding box center [262, 377] width 25 height 25
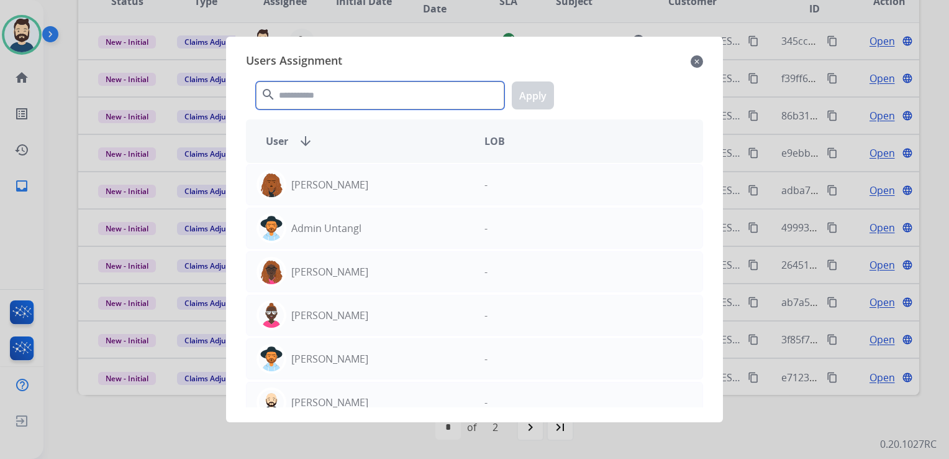
click at [370, 97] on input "text" at bounding box center [380, 95] width 249 height 28
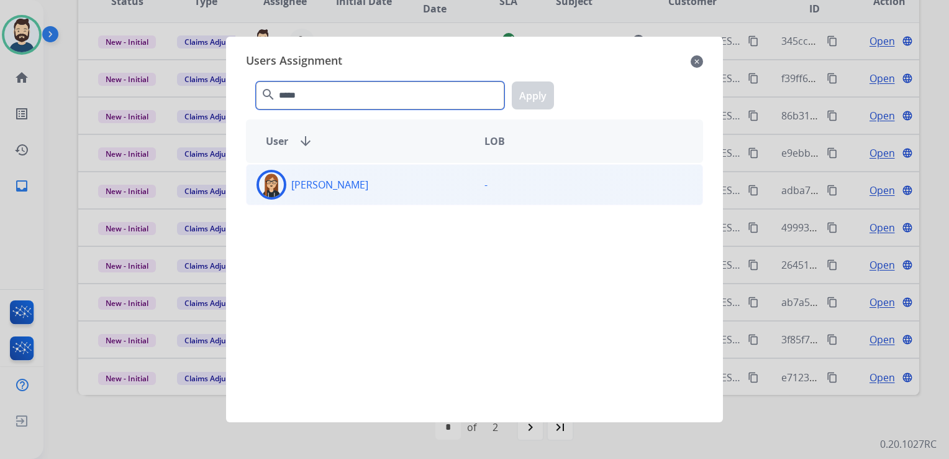
type input "*****"
click at [278, 189] on img at bounding box center [271, 184] width 25 height 25
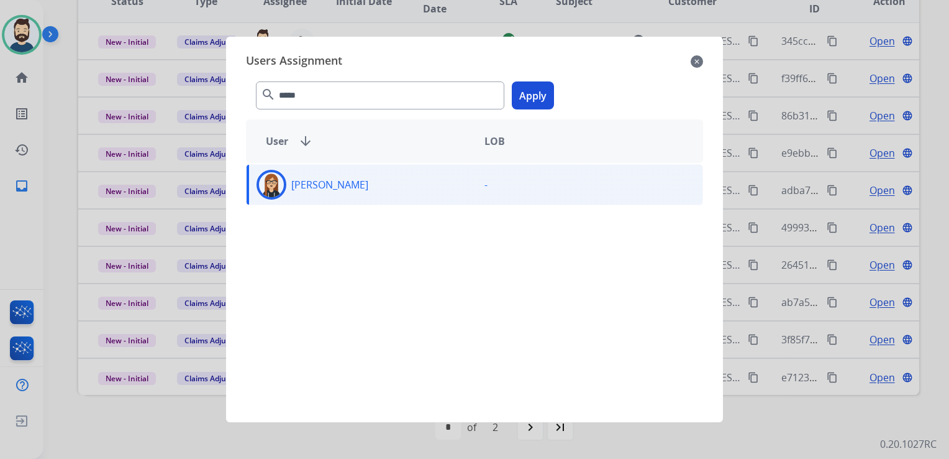
click at [540, 94] on button "Apply" at bounding box center [533, 95] width 42 height 28
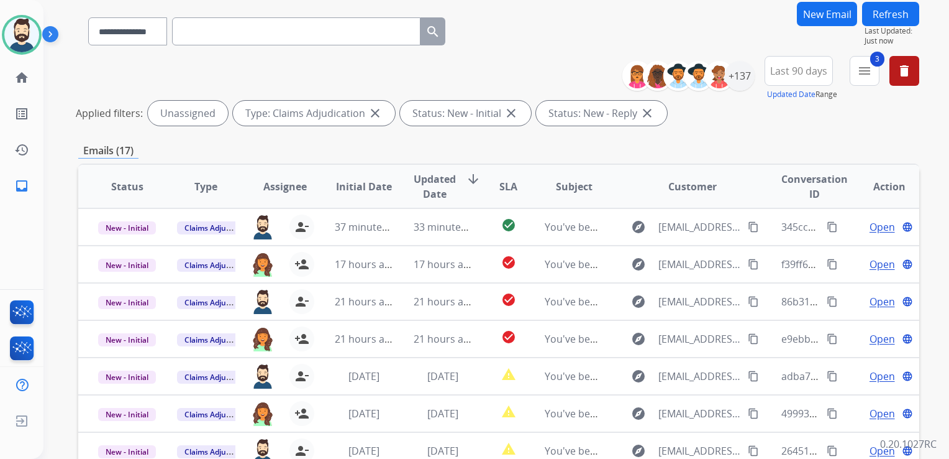
scroll to position [0, 0]
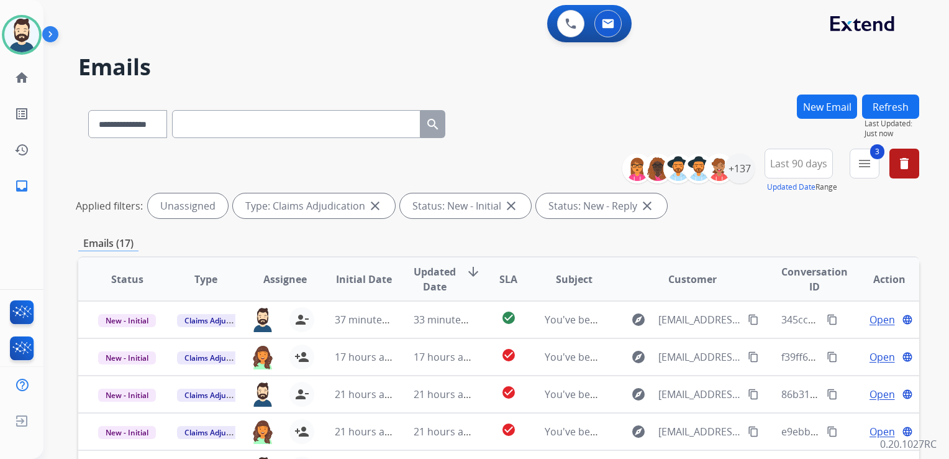
click at [891, 106] on button "Refresh" at bounding box center [890, 106] width 57 height 24
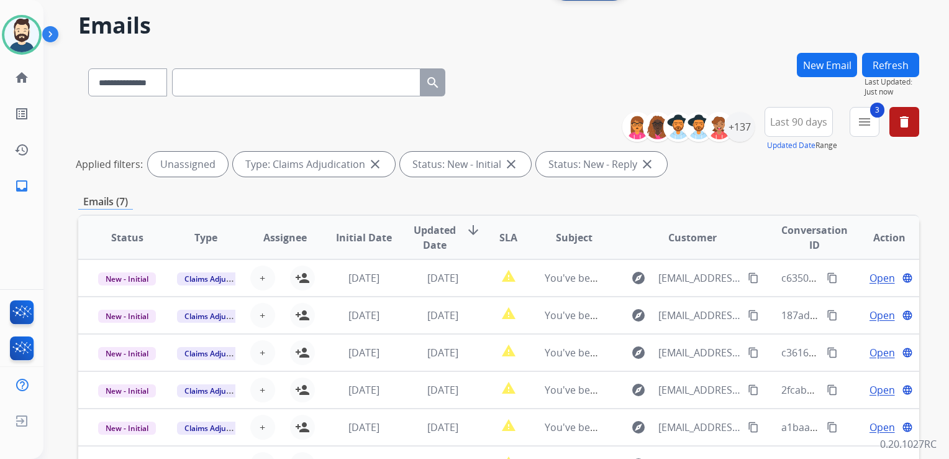
scroll to position [186, 0]
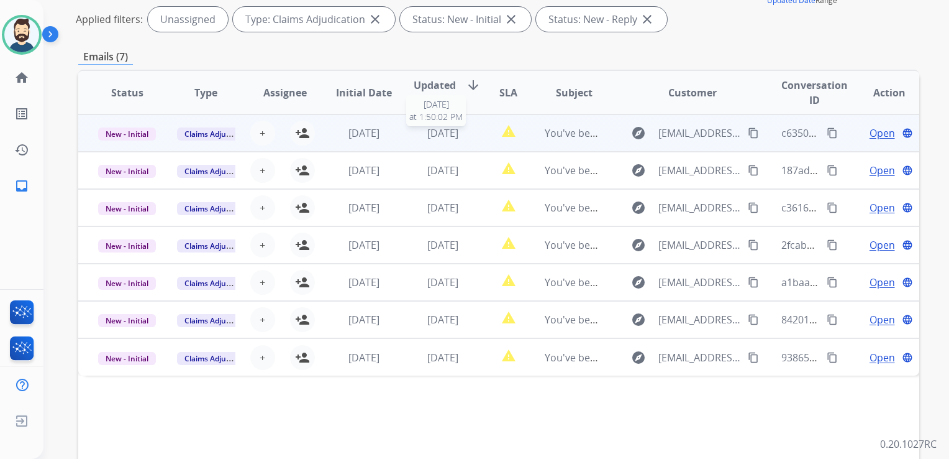
click at [445, 130] on span "[DATE]" at bounding box center [442, 133] width 31 height 14
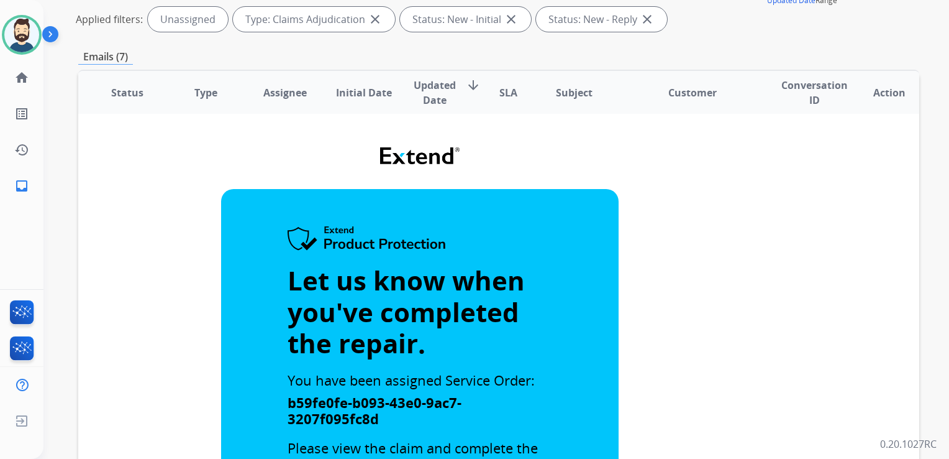
scroll to position [0, 0]
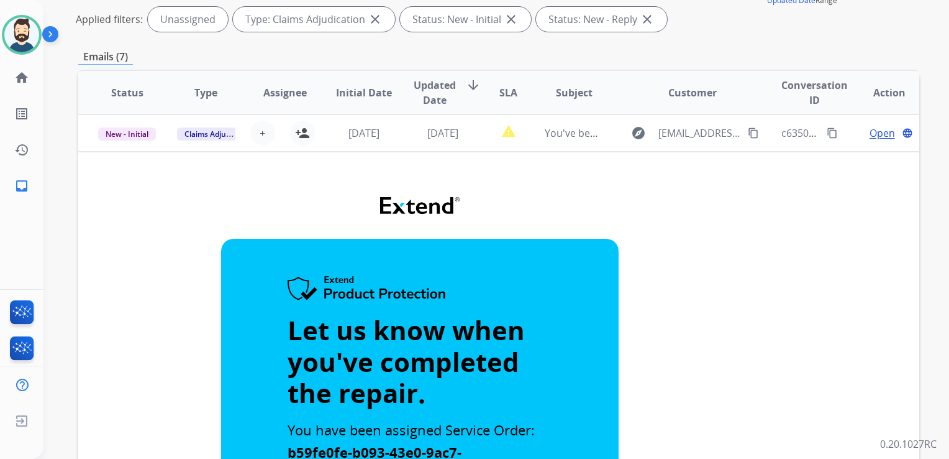
drag, startPoint x: 443, startPoint y: 145, endPoint x: 431, endPoint y: 158, distance: 18.0
click at [443, 145] on td "[DATE]" at bounding box center [433, 132] width 79 height 37
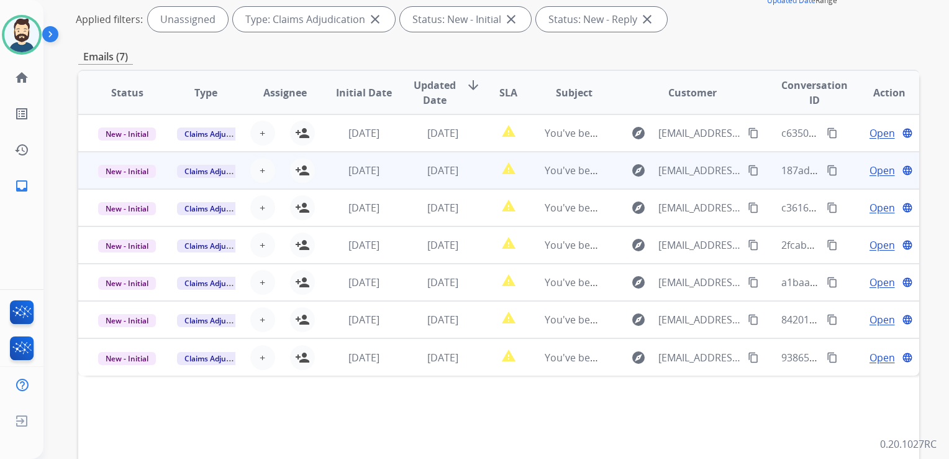
scroll to position [124, 0]
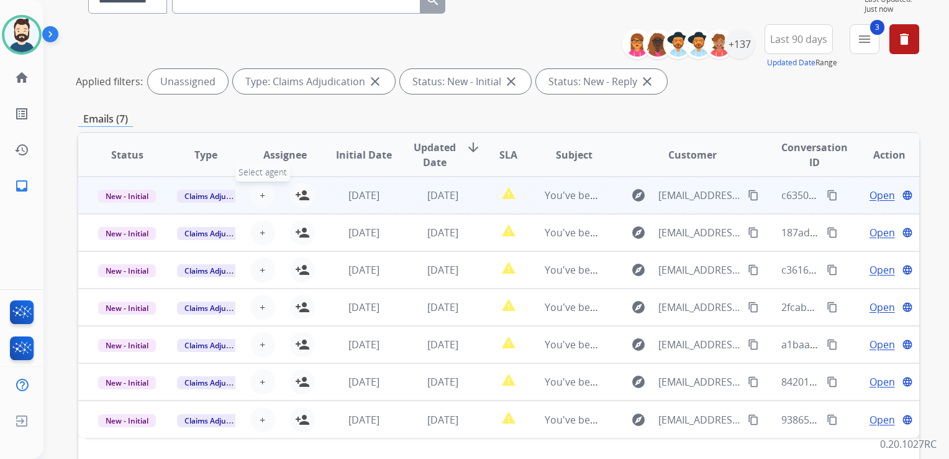
click at [260, 192] on span "+" at bounding box center [263, 195] width 6 height 15
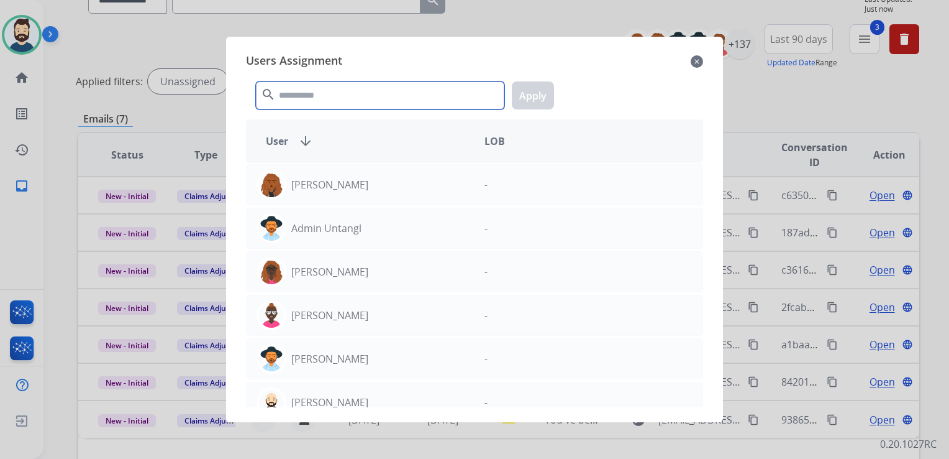
click at [318, 91] on input "text" at bounding box center [380, 95] width 249 height 28
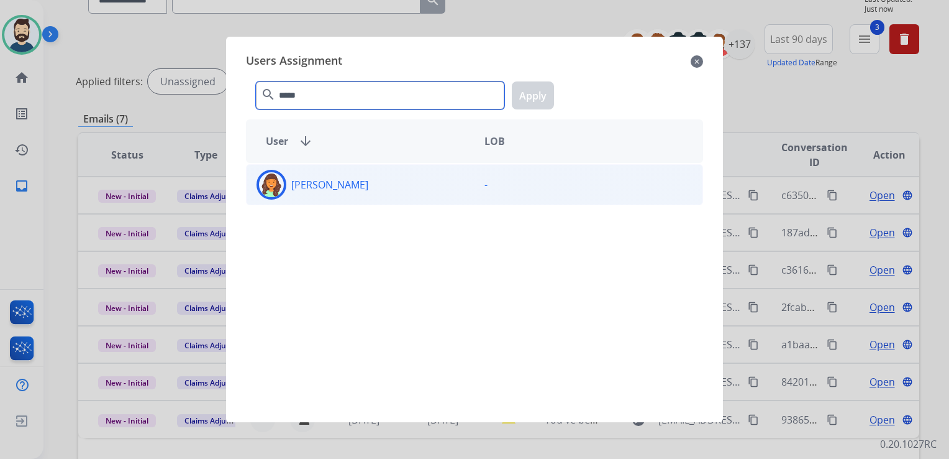
type input "*****"
click at [274, 173] on img at bounding box center [271, 184] width 25 height 25
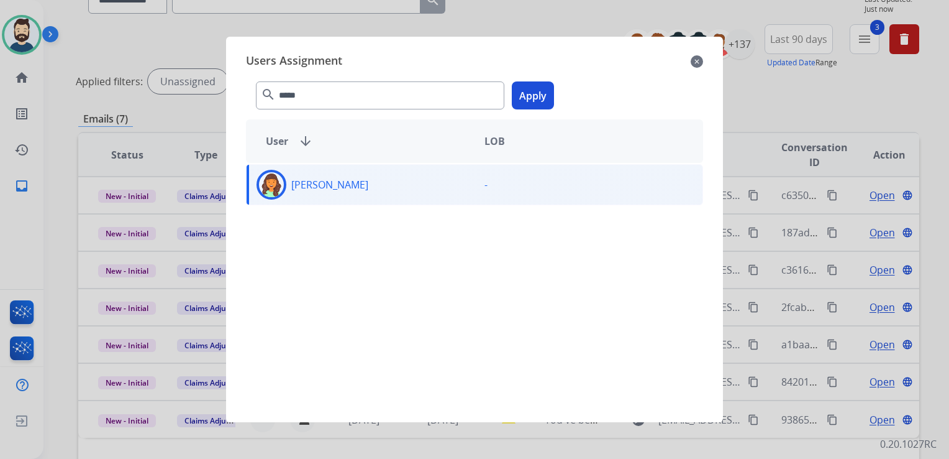
click at [531, 93] on button "Apply" at bounding box center [533, 95] width 42 height 28
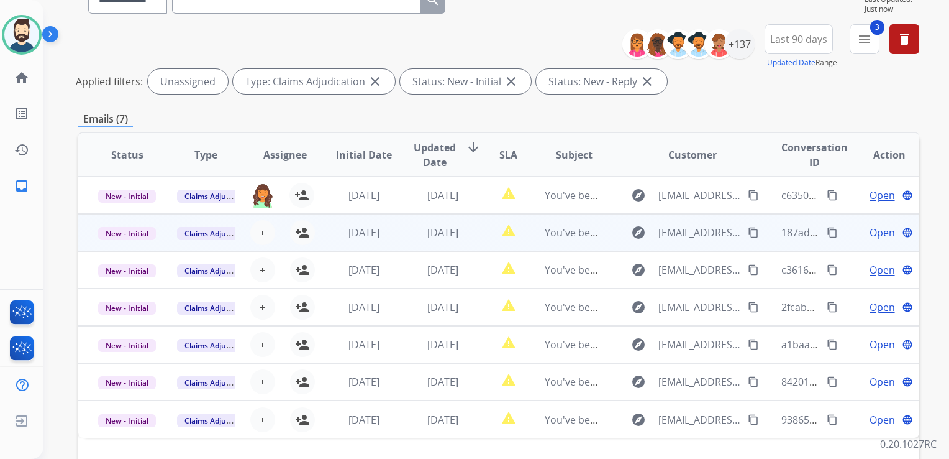
click at [398, 233] on td "[DATE]" at bounding box center [433, 232] width 79 height 37
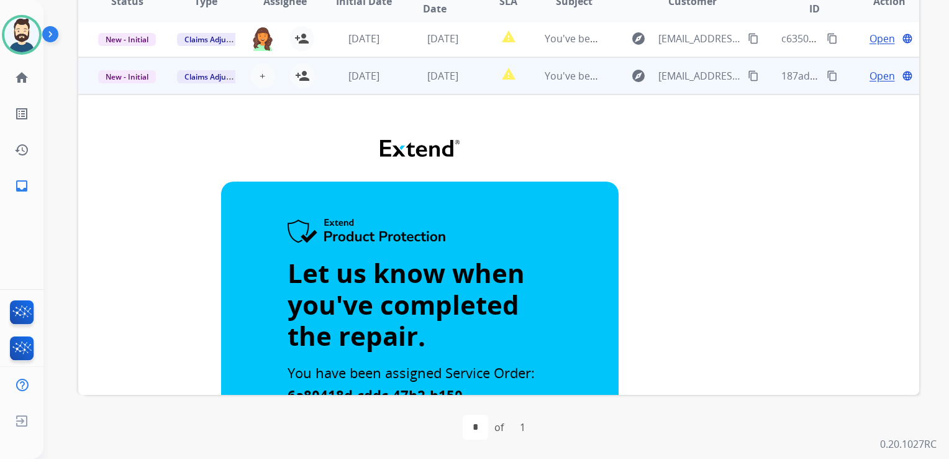
scroll to position [0, 0]
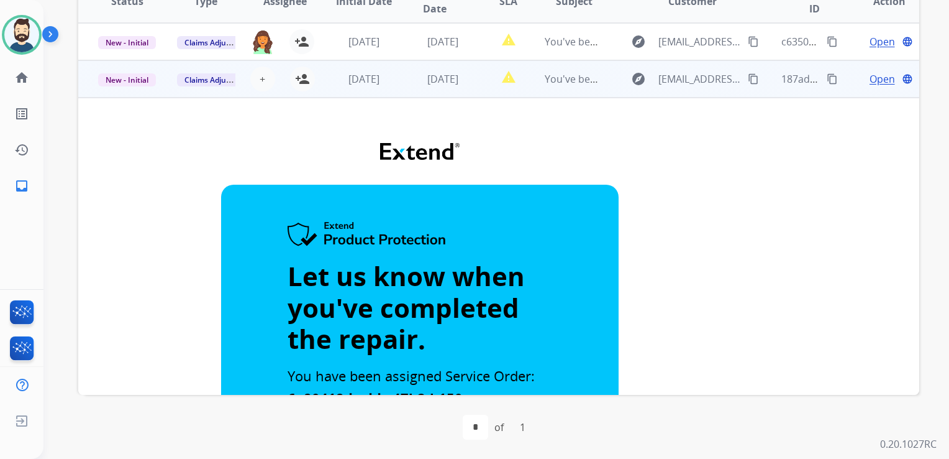
click at [394, 88] on td "[DATE]" at bounding box center [433, 78] width 79 height 37
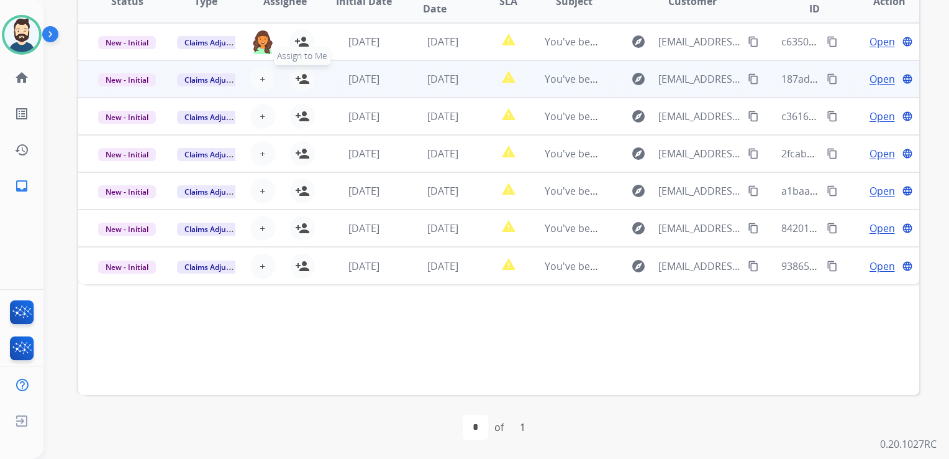
click at [304, 73] on mat-icon "person_add" at bounding box center [302, 78] width 15 height 15
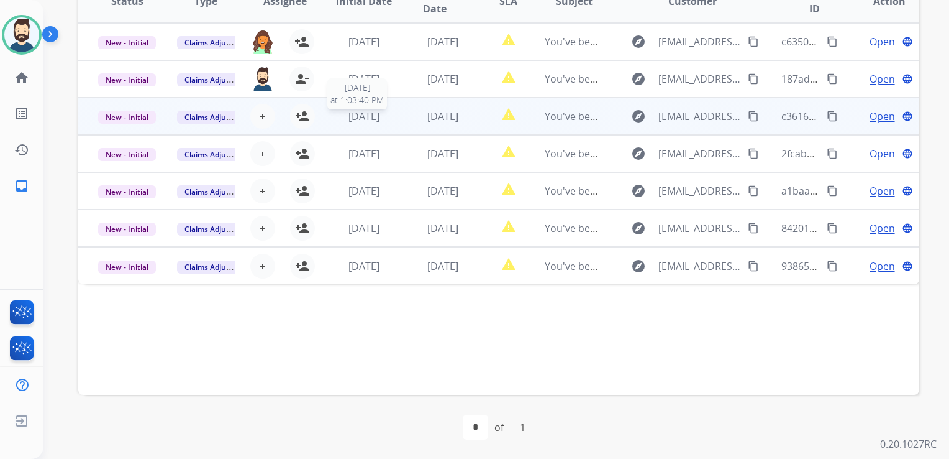
click at [385, 112] on div "[DATE]" at bounding box center [364, 116] width 58 height 15
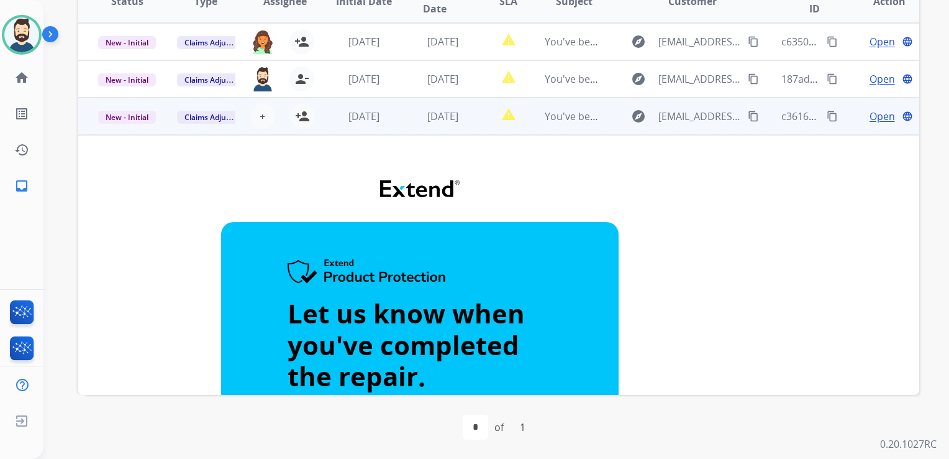
click at [401, 129] on td "[DATE]" at bounding box center [433, 116] width 79 height 37
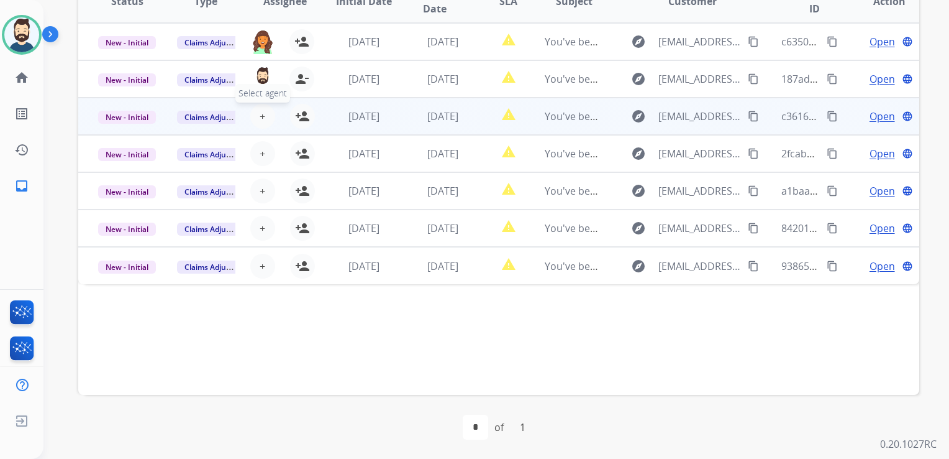
click at [268, 116] on button "+ Select agent" at bounding box center [262, 116] width 25 height 25
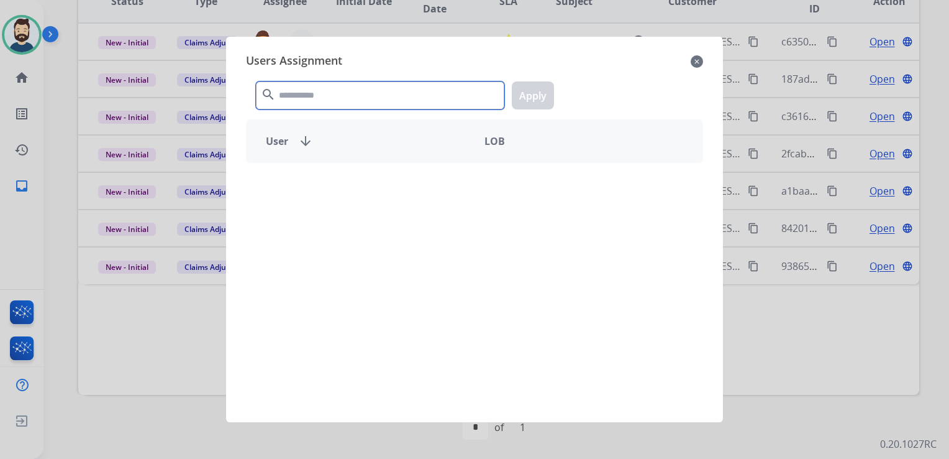
click at [319, 86] on input "text" at bounding box center [380, 95] width 249 height 28
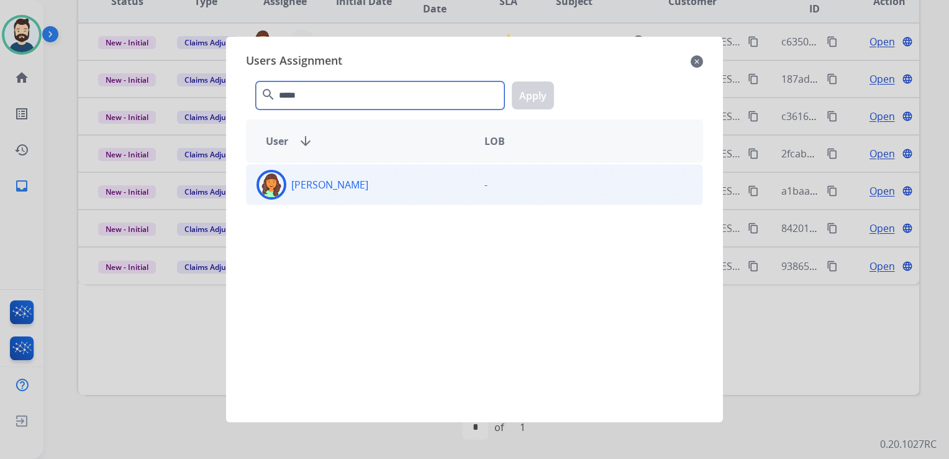
type input "*****"
click at [264, 178] on img at bounding box center [271, 184] width 25 height 25
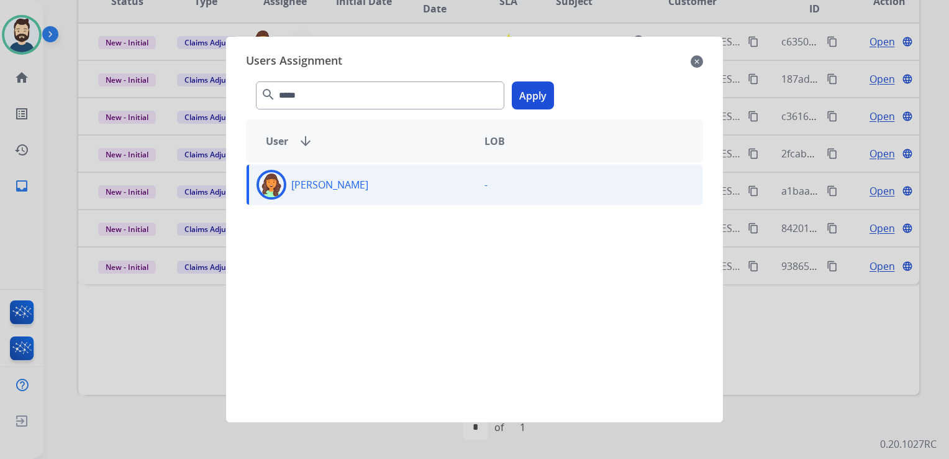
click at [535, 93] on button "Apply" at bounding box center [533, 95] width 42 height 28
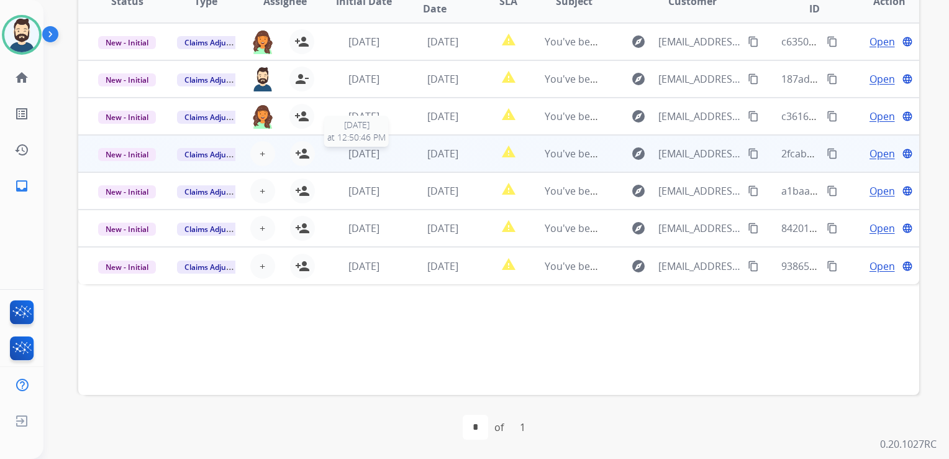
click at [378, 157] on span "[DATE]" at bounding box center [364, 154] width 31 height 14
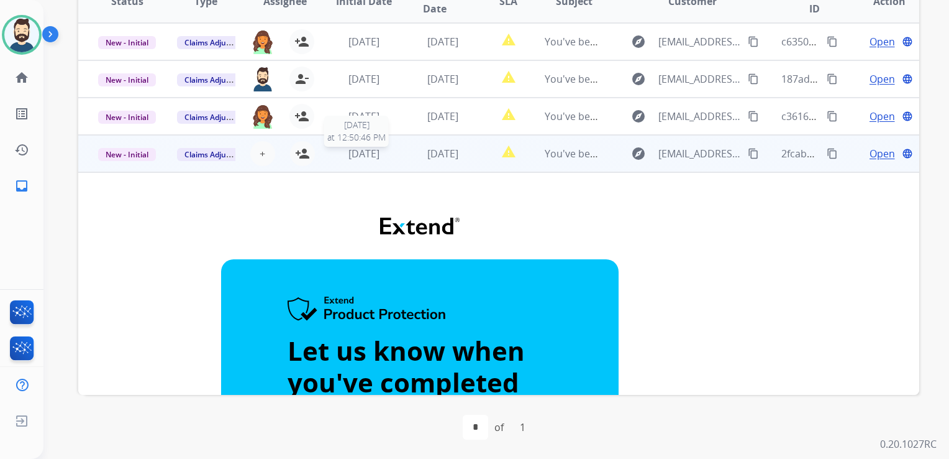
click at [380, 158] on span "[DATE]" at bounding box center [364, 154] width 31 height 14
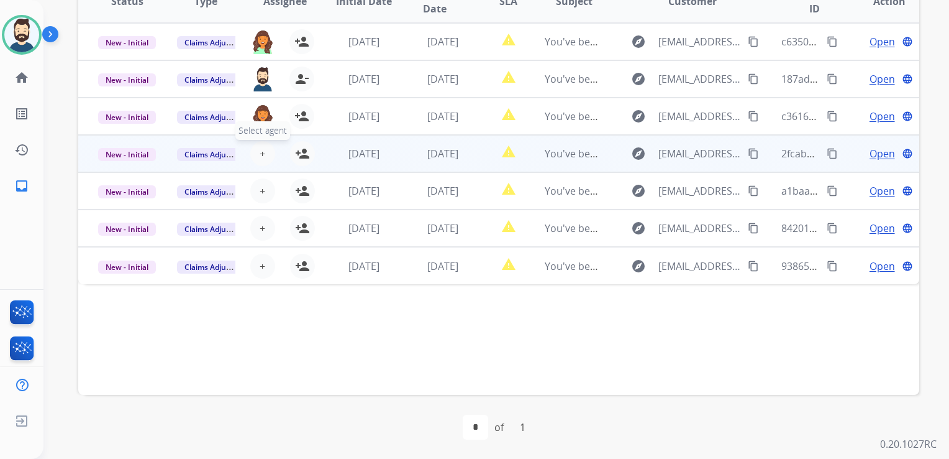
click at [262, 155] on span "+" at bounding box center [263, 153] width 6 height 15
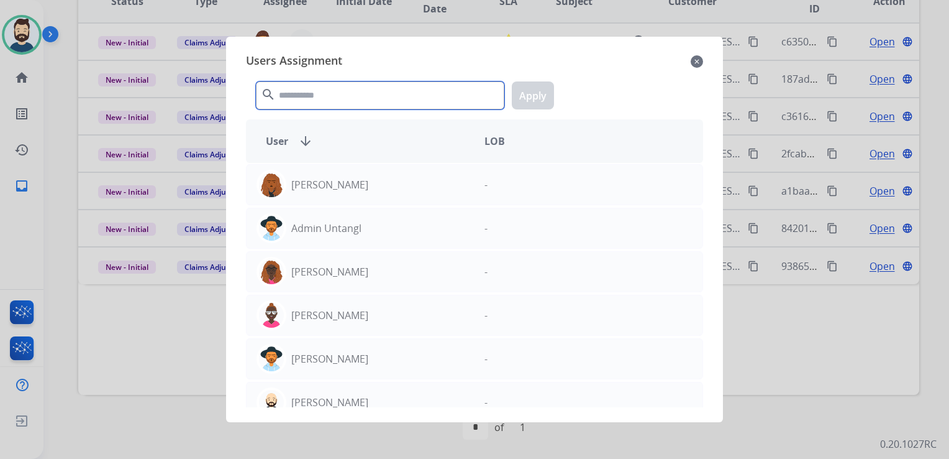
click at [296, 99] on input "text" at bounding box center [380, 95] width 249 height 28
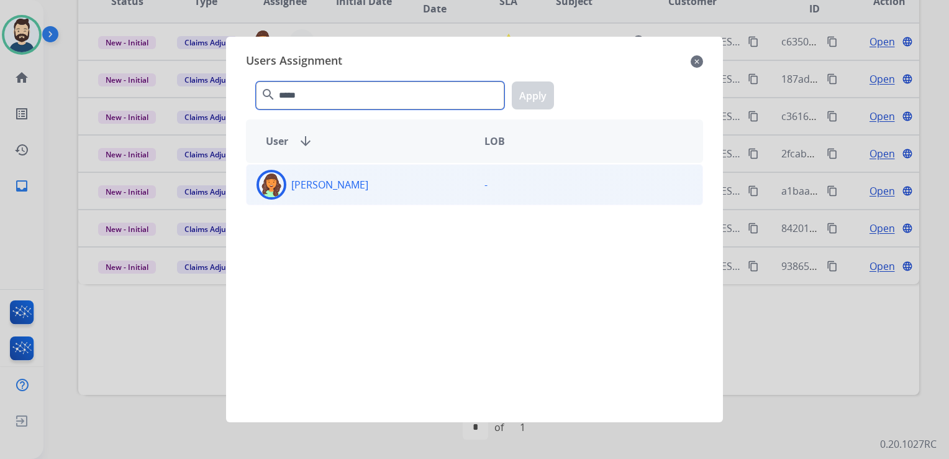
type input "*****"
drag, startPoint x: 270, startPoint y: 177, endPoint x: 286, endPoint y: 173, distance: 16.7
click at [270, 176] on img at bounding box center [271, 184] width 25 height 25
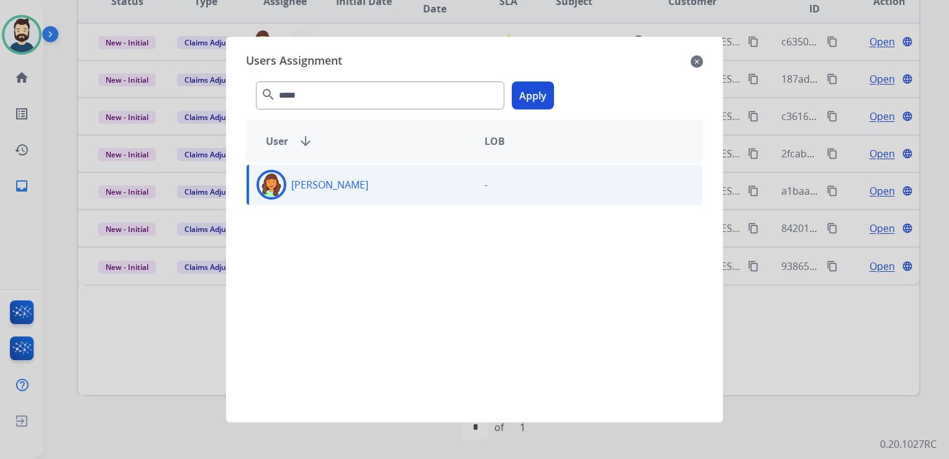
click at [524, 88] on button "Apply" at bounding box center [533, 95] width 42 height 28
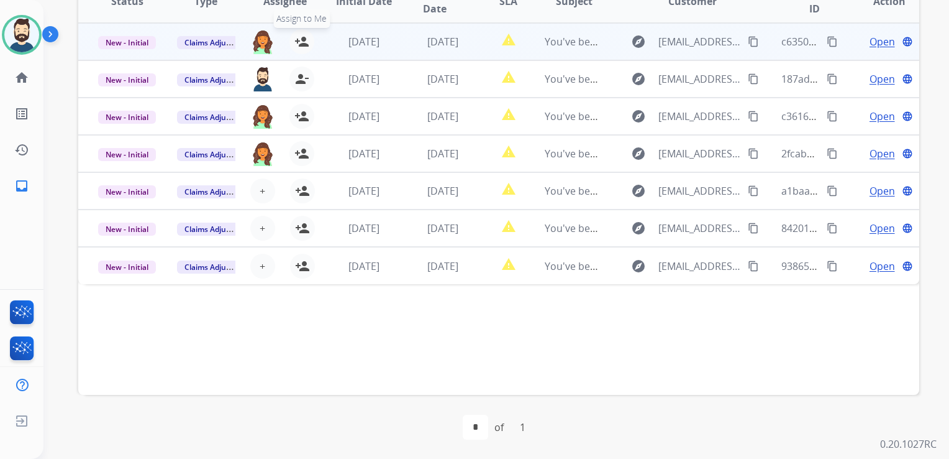
click at [298, 42] on mat-icon "person_add" at bounding box center [301, 41] width 15 height 15
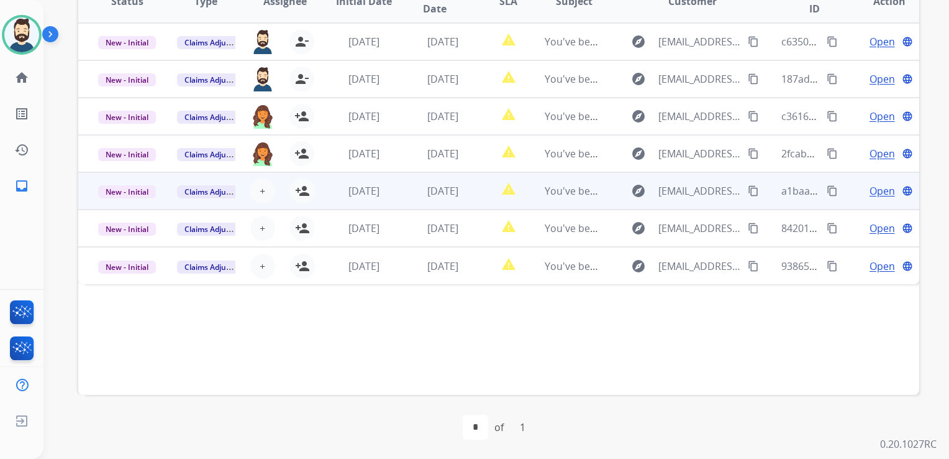
click at [398, 195] on td "[DATE]" at bounding box center [433, 190] width 79 height 37
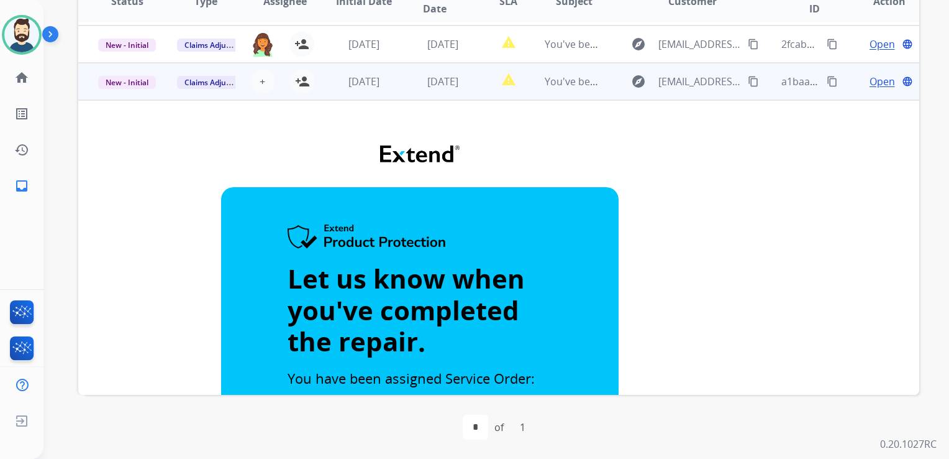
scroll to position [32, 0]
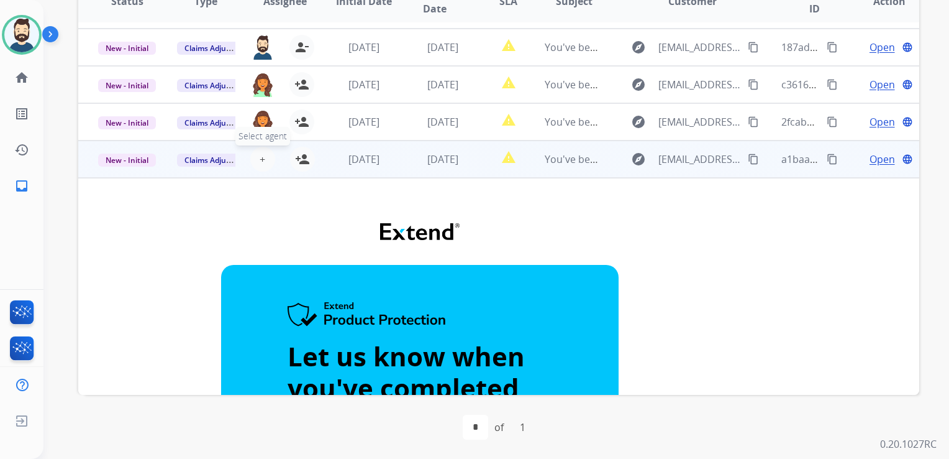
click at [261, 160] on span "+" at bounding box center [263, 159] width 6 height 15
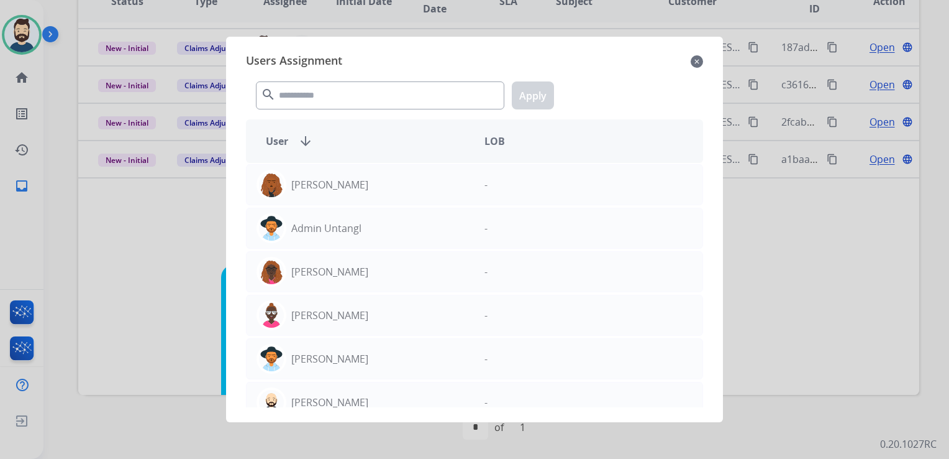
click at [696, 58] on mat-icon "close" at bounding box center [697, 61] width 12 height 15
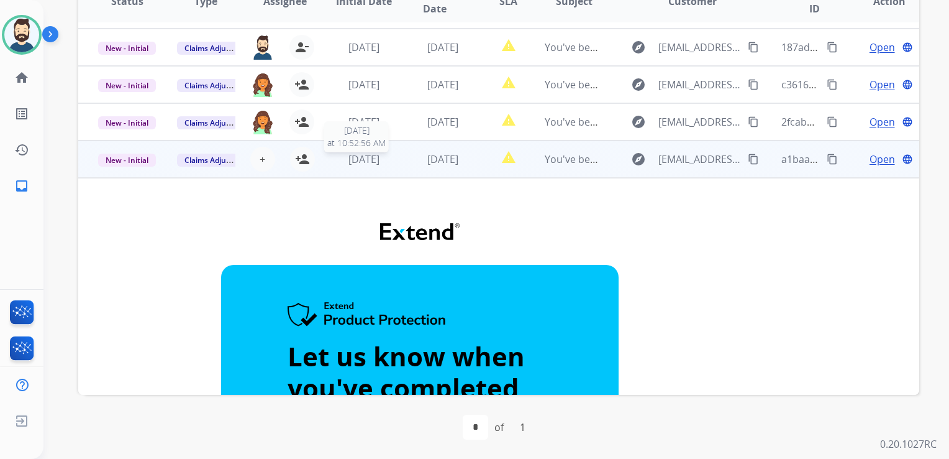
click at [367, 163] on span "[DATE]" at bounding box center [364, 159] width 31 height 14
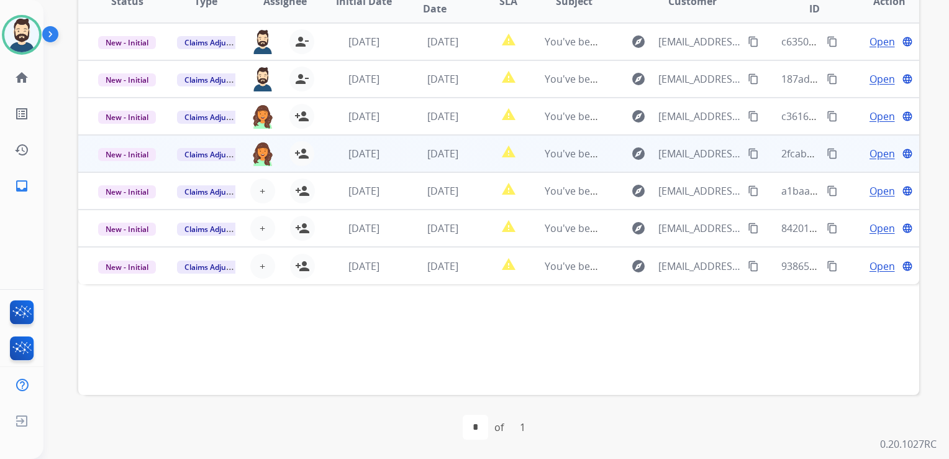
scroll to position [0, 0]
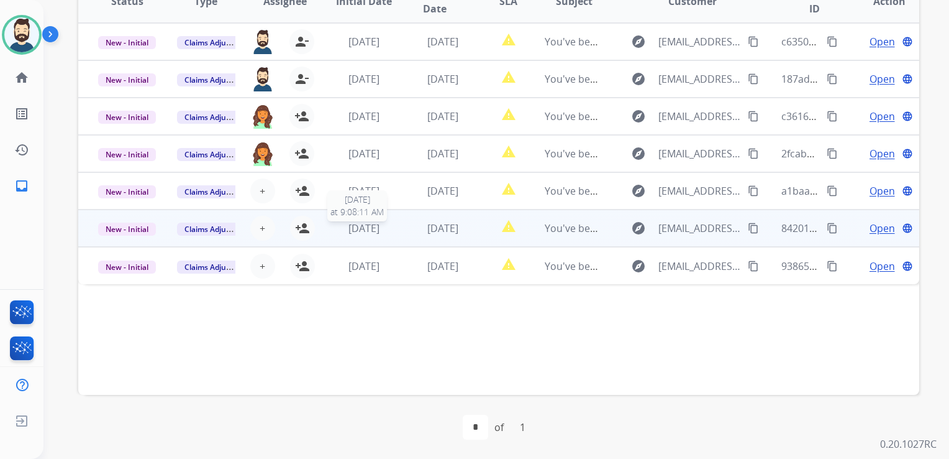
click at [380, 230] on span "[DATE]" at bounding box center [364, 228] width 31 height 14
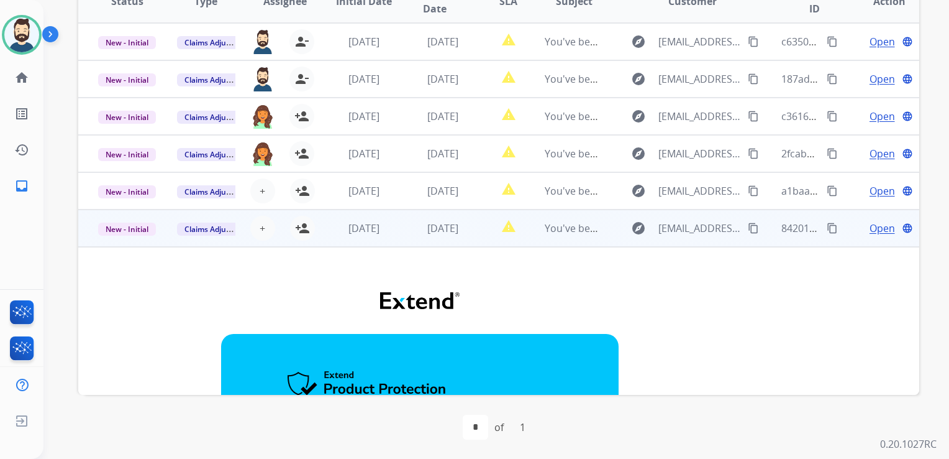
drag, startPoint x: 302, startPoint y: 226, endPoint x: 285, endPoint y: 219, distance: 18.4
click at [301, 226] on mat-icon "person_add" at bounding box center [302, 228] width 15 height 15
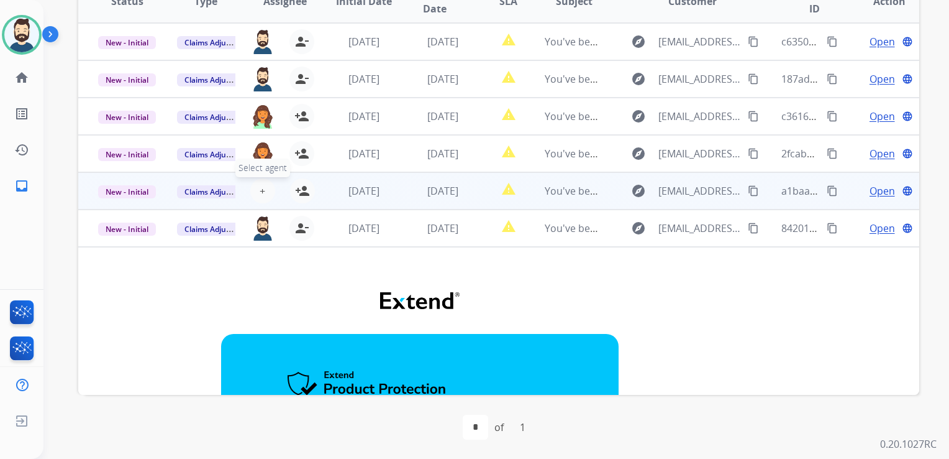
click at [265, 190] on button "+ Select agent" at bounding box center [262, 190] width 25 height 25
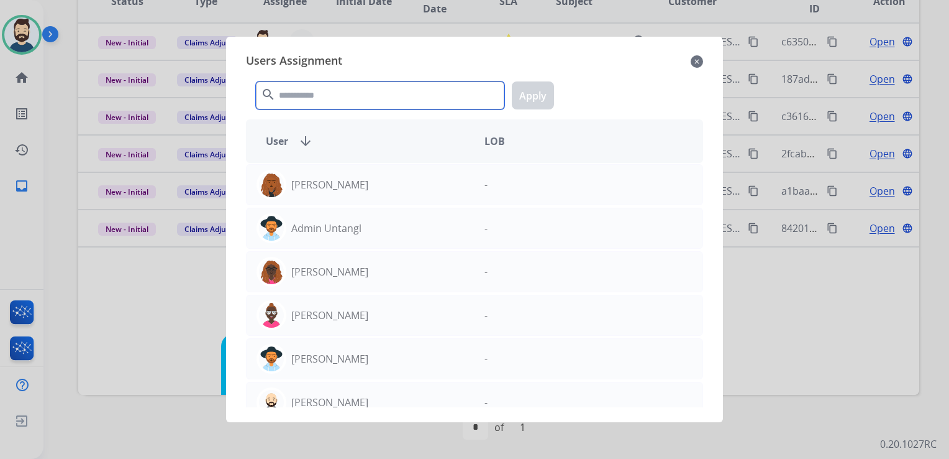
click at [337, 96] on input "text" at bounding box center [380, 95] width 249 height 28
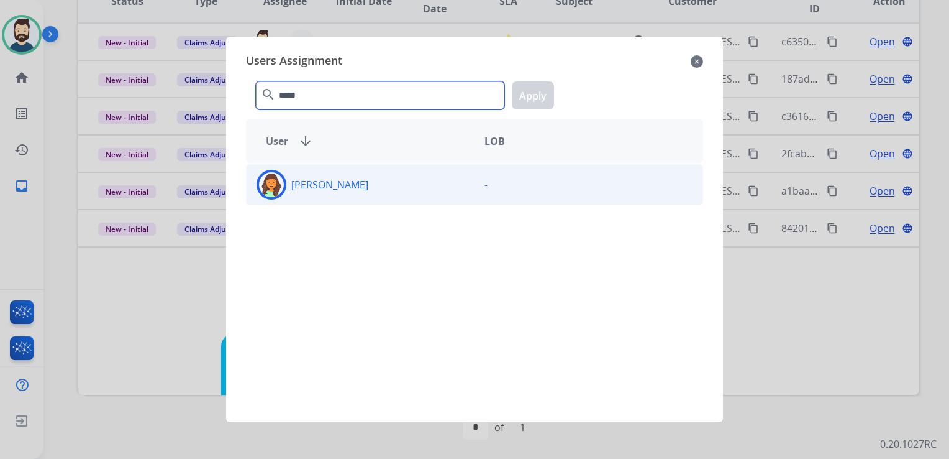
type input "*****"
drag, startPoint x: 272, startPoint y: 182, endPoint x: 367, endPoint y: 166, distance: 95.8
click at [273, 182] on img at bounding box center [271, 184] width 25 height 25
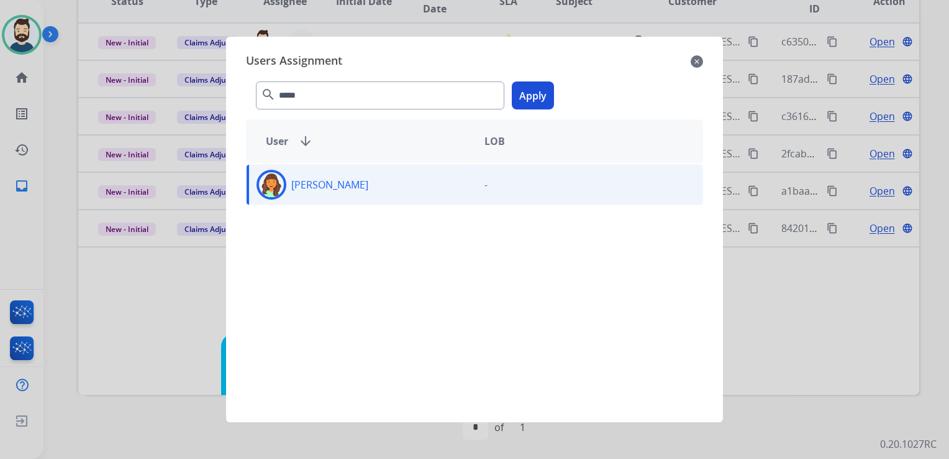
drag, startPoint x: 523, startPoint y: 94, endPoint x: 463, endPoint y: 198, distance: 119.5
click at [524, 94] on button "Apply" at bounding box center [533, 95] width 42 height 28
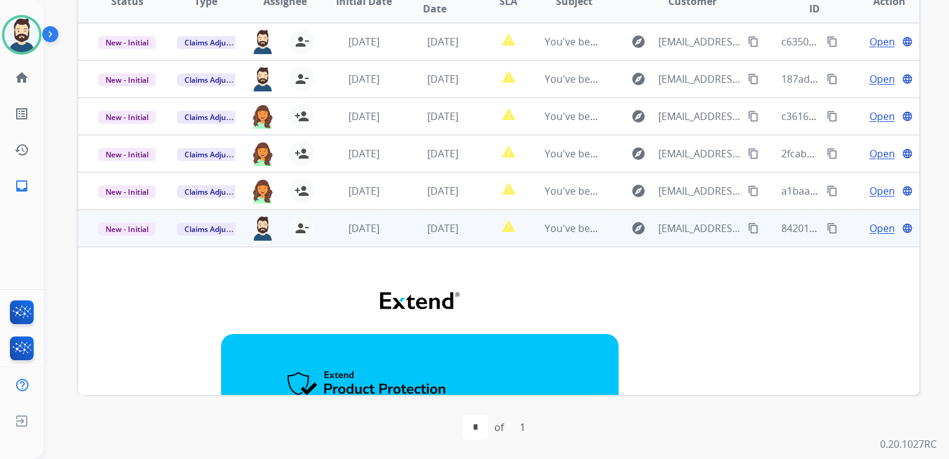
click at [408, 245] on td "[DATE]" at bounding box center [433, 227] width 79 height 37
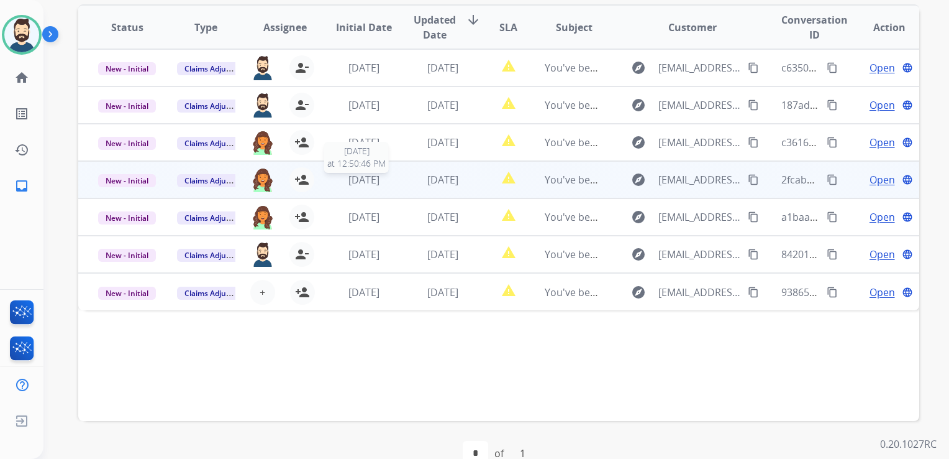
scroll to position [216, 0]
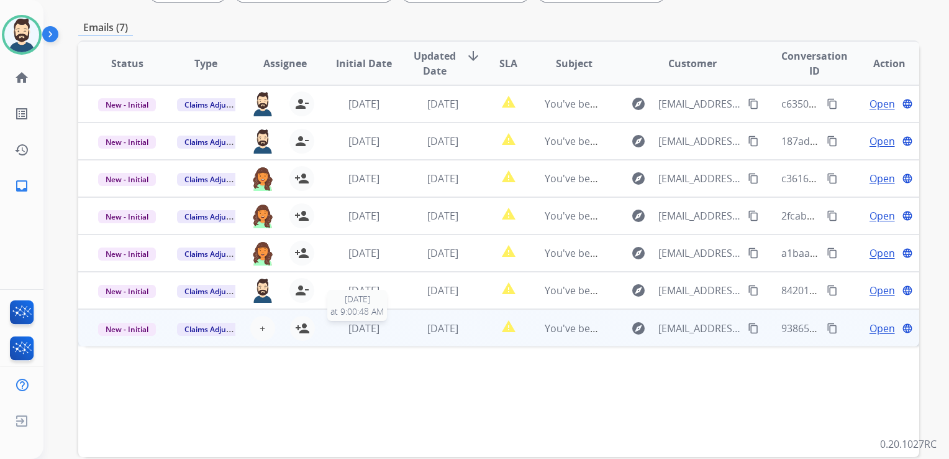
click at [380, 332] on span "[DATE]" at bounding box center [364, 328] width 31 height 14
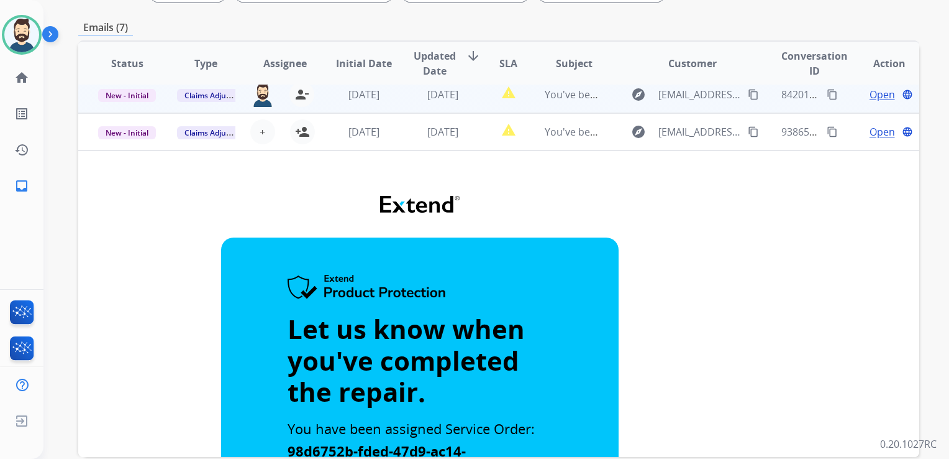
scroll to position [26, 0]
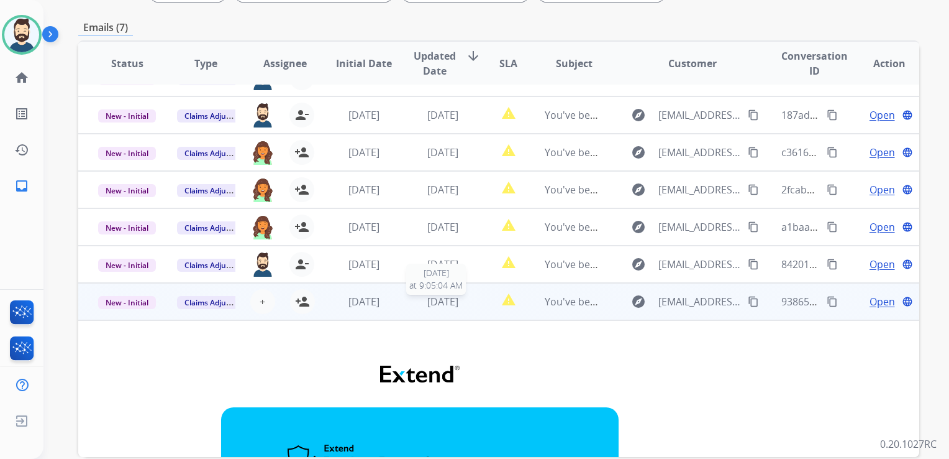
click at [427, 307] on span "[DATE]" at bounding box center [442, 301] width 31 height 14
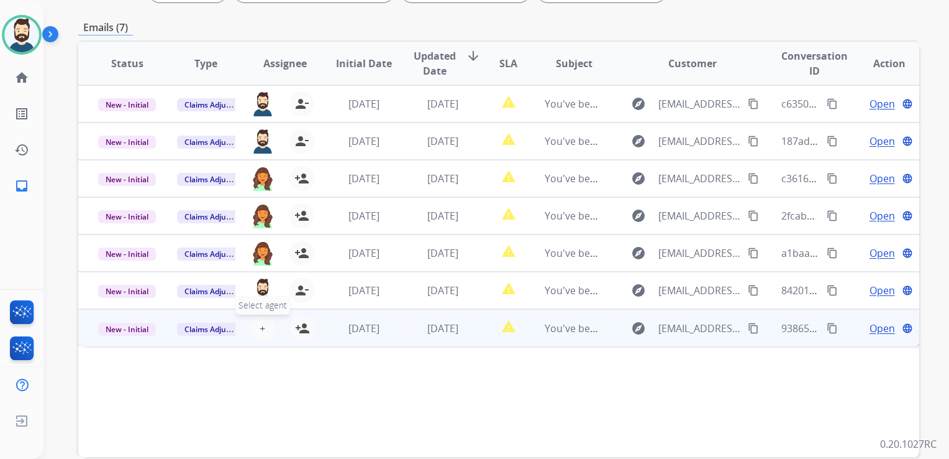
click at [256, 331] on button "+ Select agent" at bounding box center [262, 328] width 25 height 25
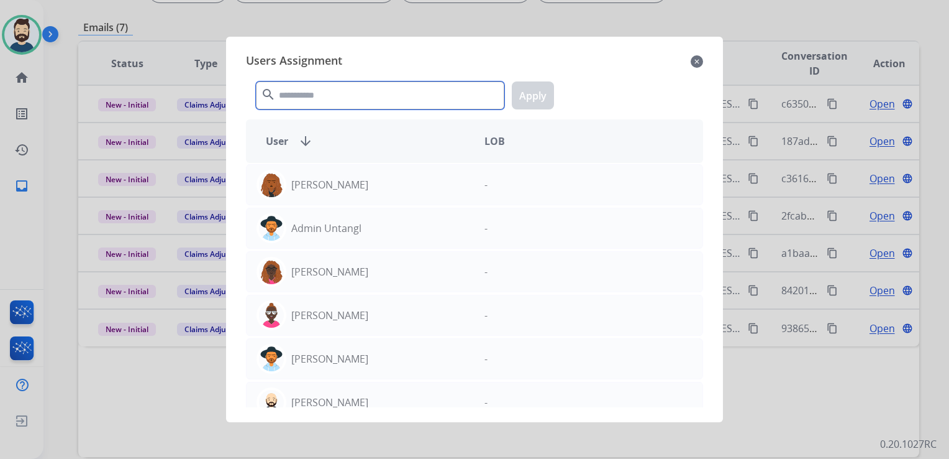
click at [373, 100] on input "text" at bounding box center [380, 95] width 249 height 28
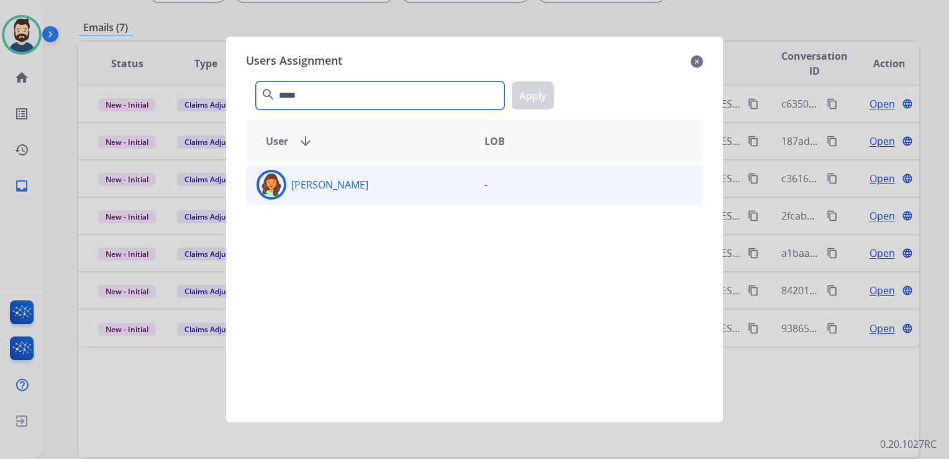
type input "*****"
click at [267, 193] on img at bounding box center [271, 184] width 25 height 25
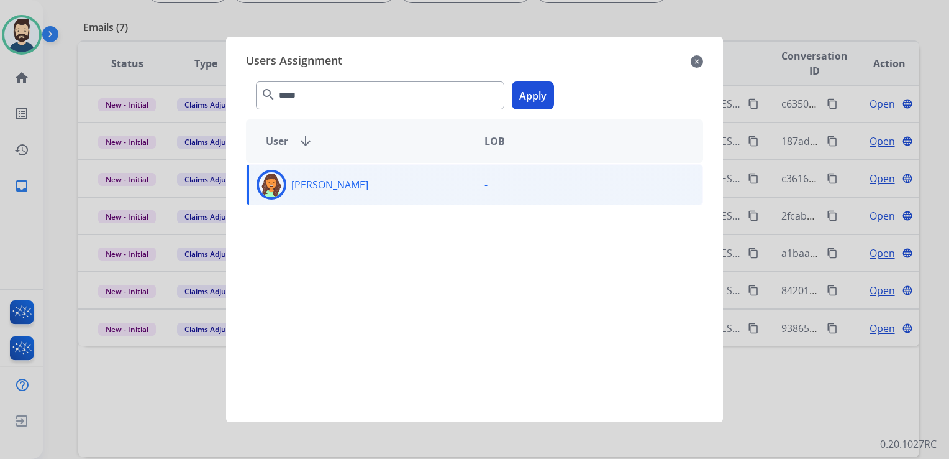
click at [511, 97] on div "***** search Apply" at bounding box center [474, 92] width 457 height 43
drag, startPoint x: 516, startPoint y: 98, endPoint x: 485, endPoint y: 161, distance: 70.0
click at [517, 98] on button "Apply" at bounding box center [533, 95] width 42 height 28
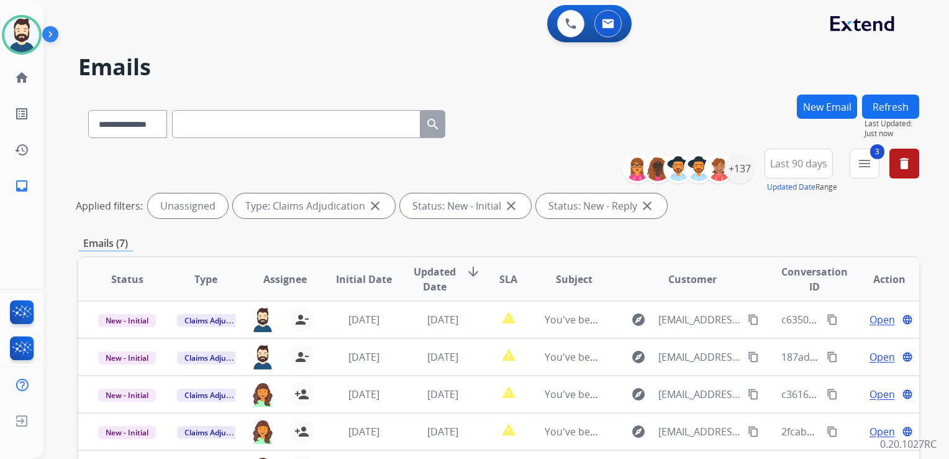
click at [898, 104] on button "Refresh" at bounding box center [890, 106] width 57 height 24
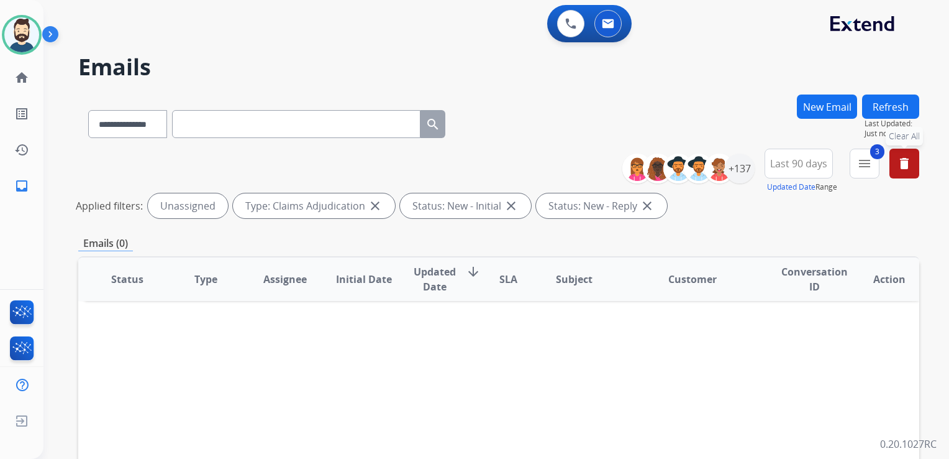
click at [907, 165] on mat-icon "delete" at bounding box center [904, 163] width 15 height 15
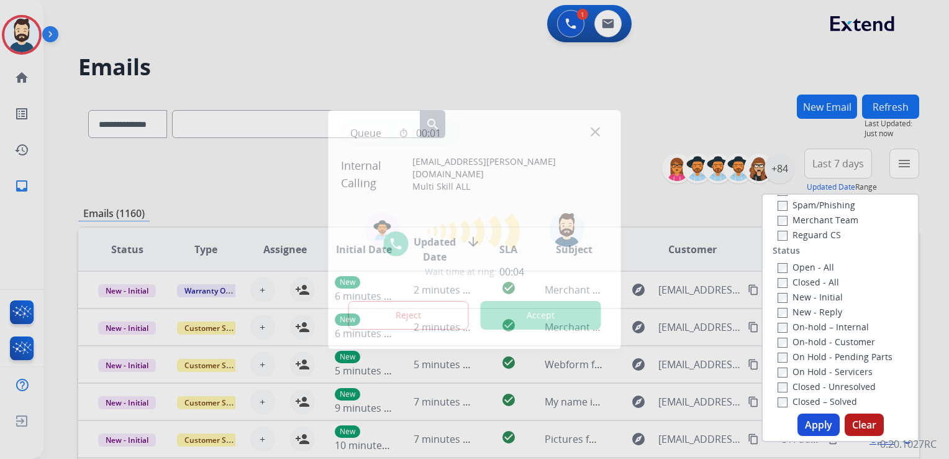
click at [555, 309] on button "Accept" at bounding box center [541, 315] width 121 height 29
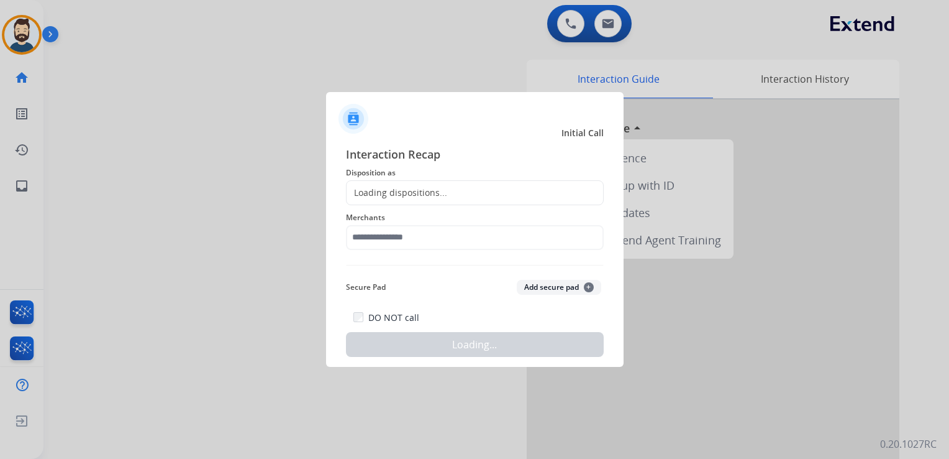
click at [234, 102] on div at bounding box center [474, 229] width 949 height 459
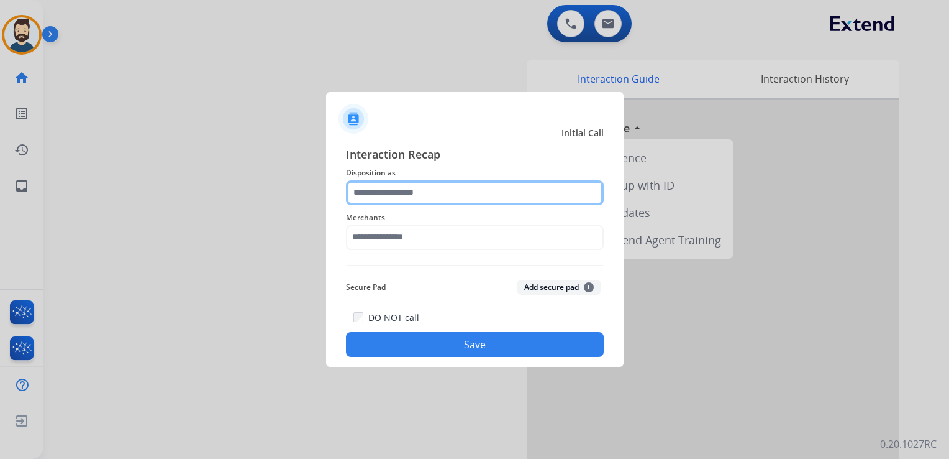
click at [377, 194] on input "text" at bounding box center [475, 192] width 258 height 25
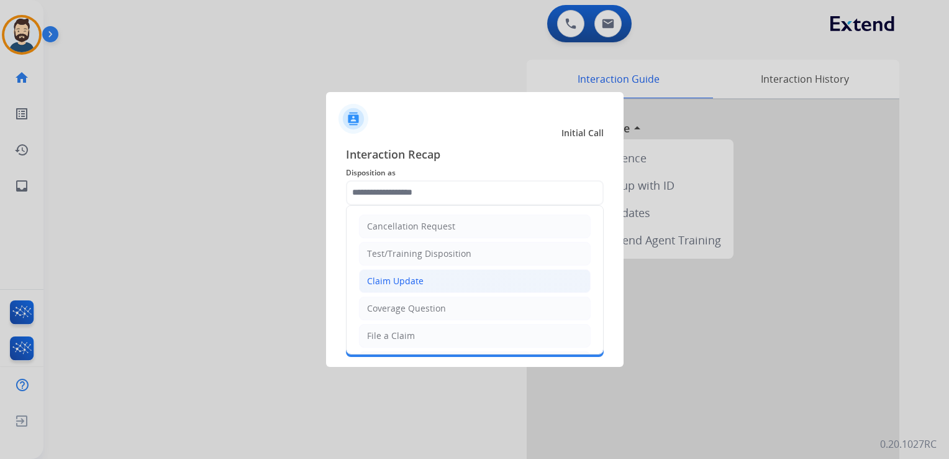
click at [422, 277] on li "Claim Update" at bounding box center [475, 281] width 232 height 24
type input "**********"
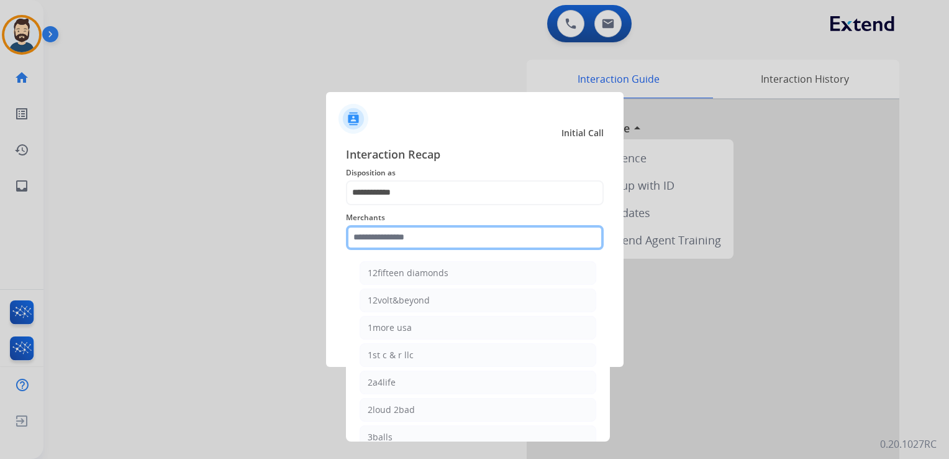
click at [390, 234] on input "text" at bounding box center [475, 237] width 258 height 25
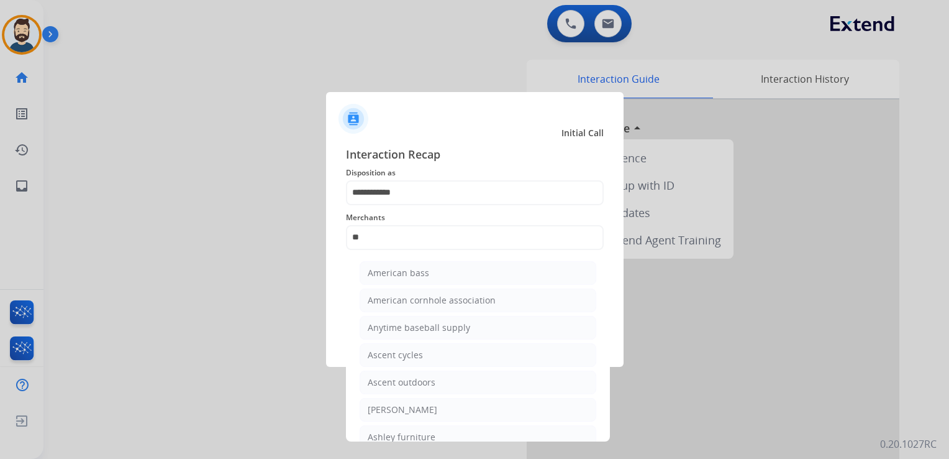
click at [406, 433] on div "Ashley furniture" at bounding box center [402, 437] width 68 height 12
type input "**********"
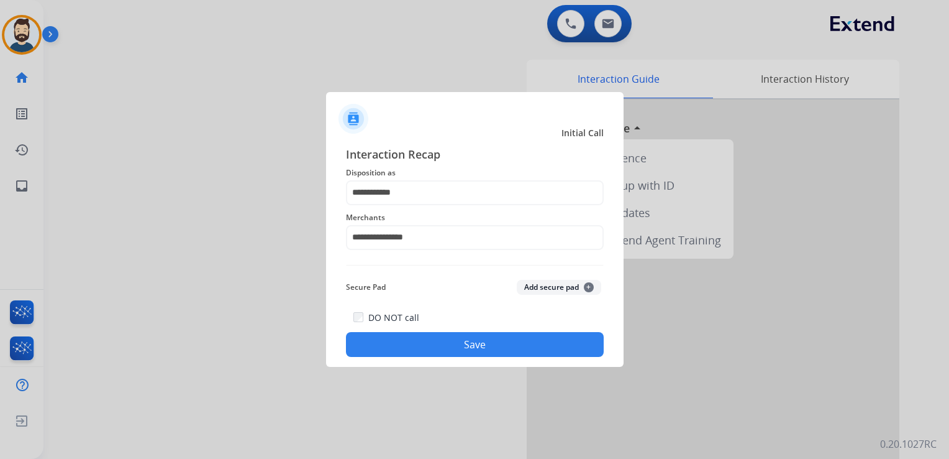
click at [437, 337] on button "Save" at bounding box center [475, 344] width 258 height 25
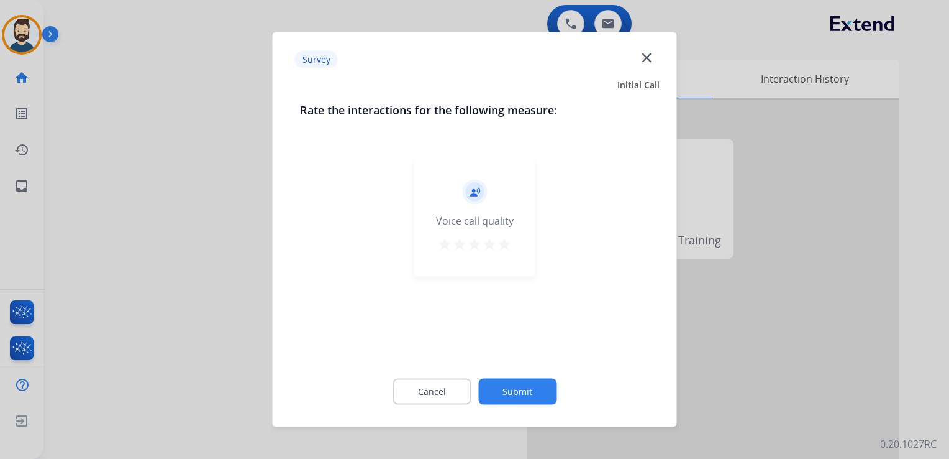
click at [499, 234] on div "record_voice_over Voice call quality star star star star star" at bounding box center [474, 217] width 121 height 118
drag, startPoint x: 500, startPoint y: 242, endPoint x: 499, endPoint y: 293, distance: 51.6
click at [500, 242] on mat-icon "star" at bounding box center [504, 244] width 15 height 15
click at [529, 375] on div "Cancel Submit" at bounding box center [475, 391] width 350 height 56
click at [514, 386] on button "Submit" at bounding box center [517, 391] width 78 height 26
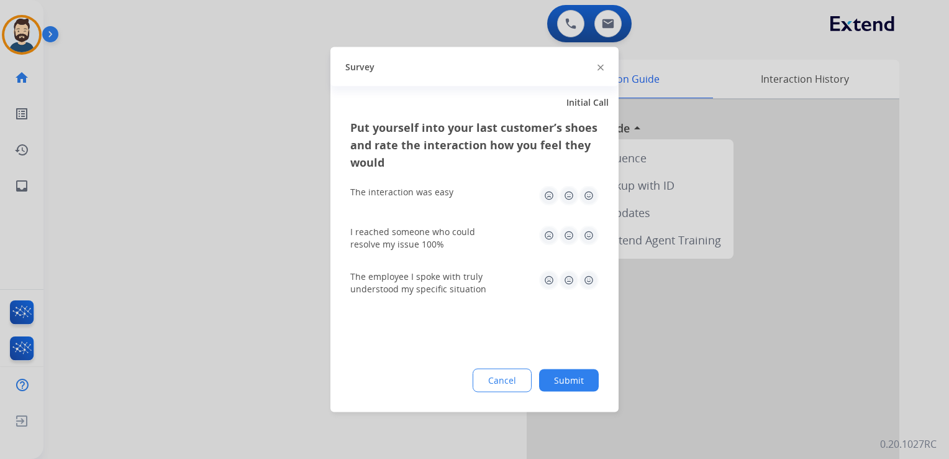
click at [590, 195] on img at bounding box center [589, 196] width 20 height 20
click at [593, 271] on img at bounding box center [589, 280] width 20 height 20
click at [590, 237] on img at bounding box center [589, 236] width 20 height 20
drag, startPoint x: 578, startPoint y: 374, endPoint x: 356, endPoint y: 221, distance: 269.7
click at [578, 373] on button "Submit" at bounding box center [569, 380] width 60 height 22
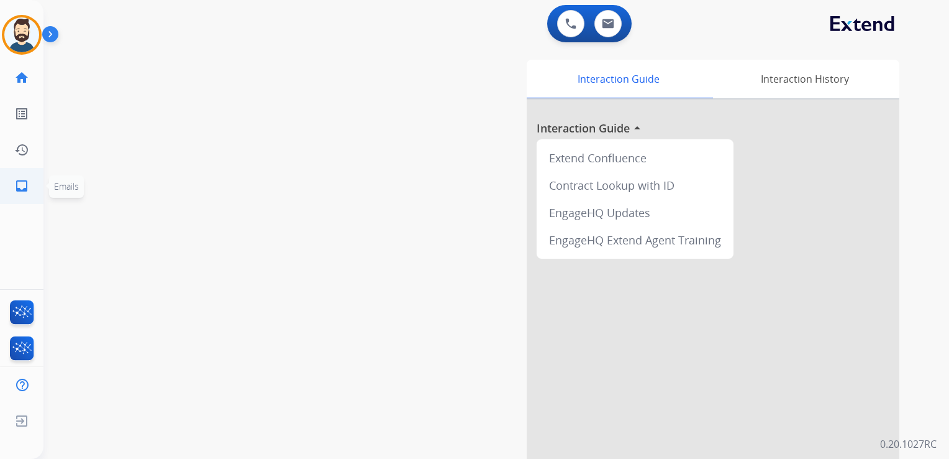
click at [25, 188] on mat-icon "inbox" at bounding box center [21, 185] width 15 height 15
